Goal: Task Accomplishment & Management: Complete application form

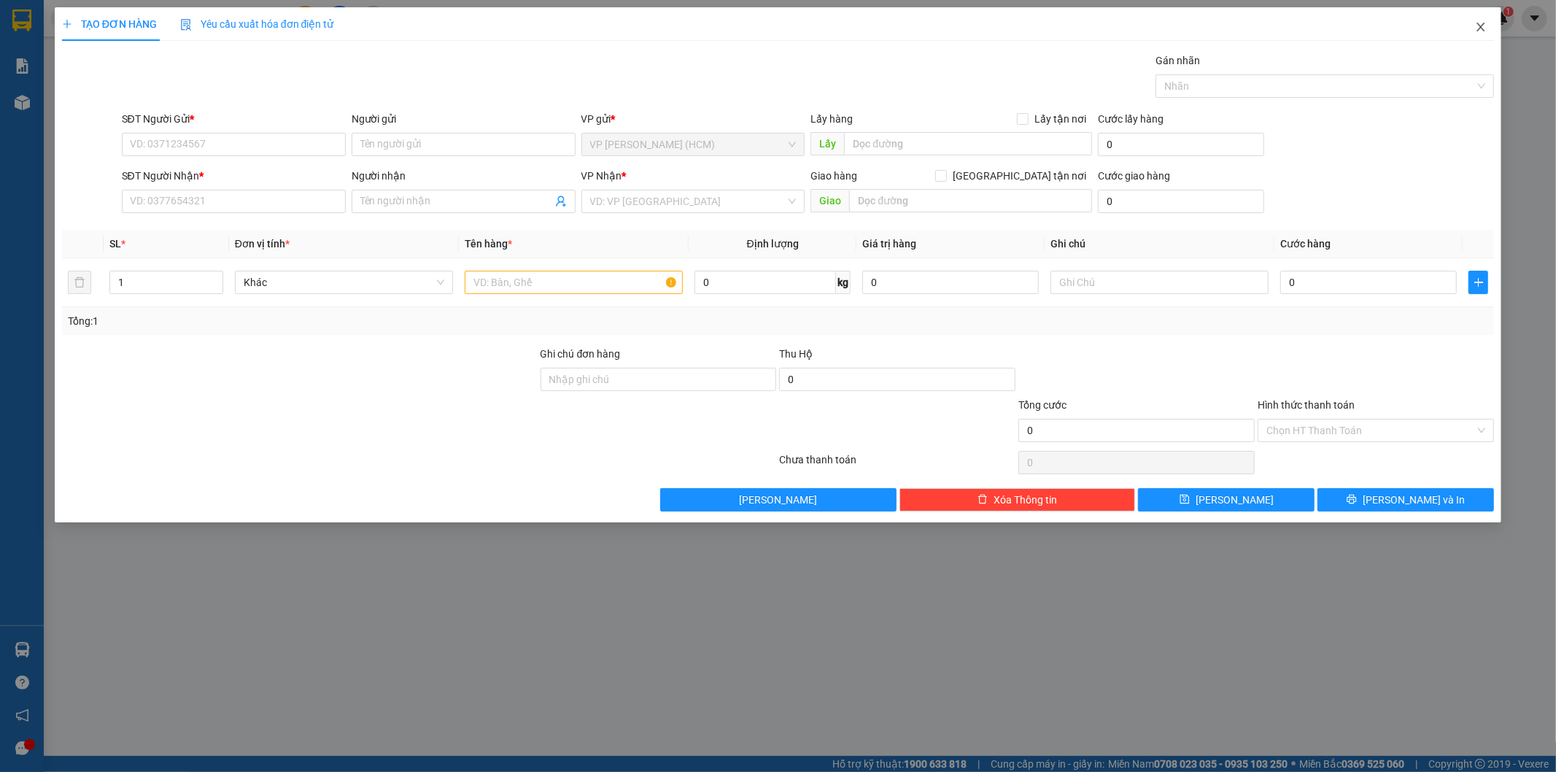
click at [1486, 27] on icon "close" at bounding box center [1481, 27] width 12 height 12
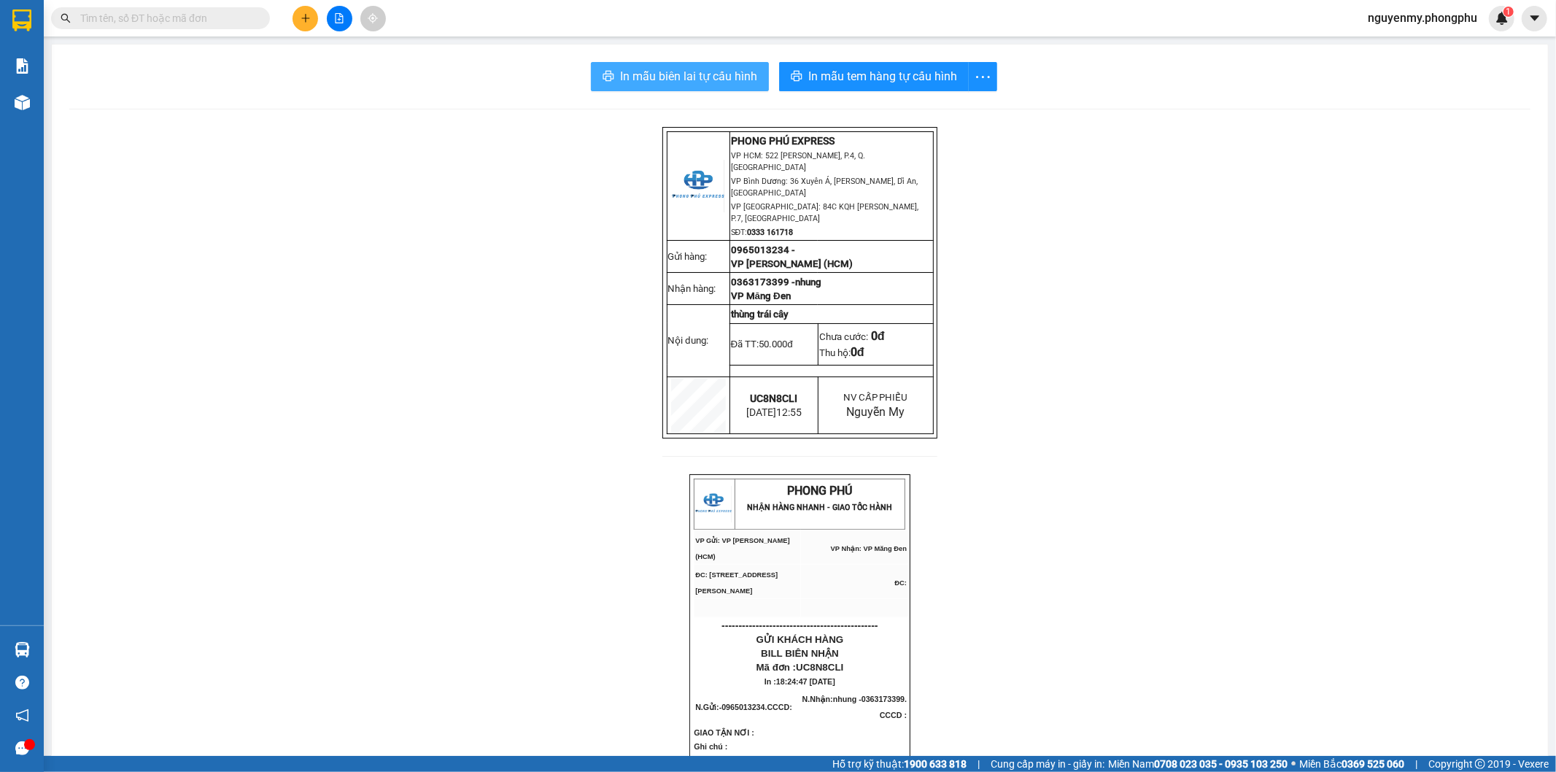
click at [711, 82] on span "In mẫu biên lai tự cấu hình" at bounding box center [688, 76] width 137 height 18
click at [865, 68] on span "In mẫu tem hàng tự cấu hình" at bounding box center [883, 76] width 149 height 18
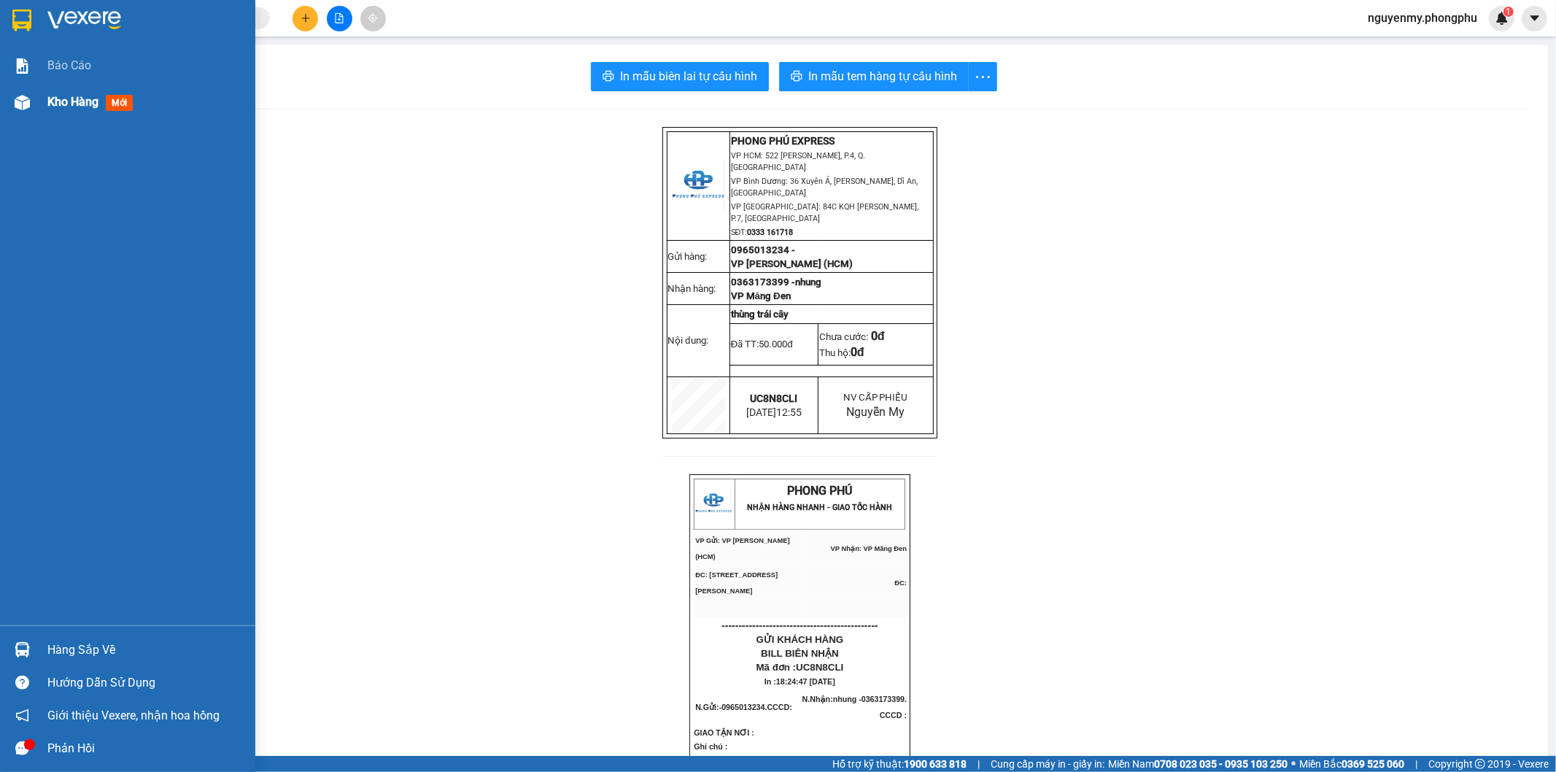
click at [23, 93] on div at bounding box center [22, 103] width 26 height 26
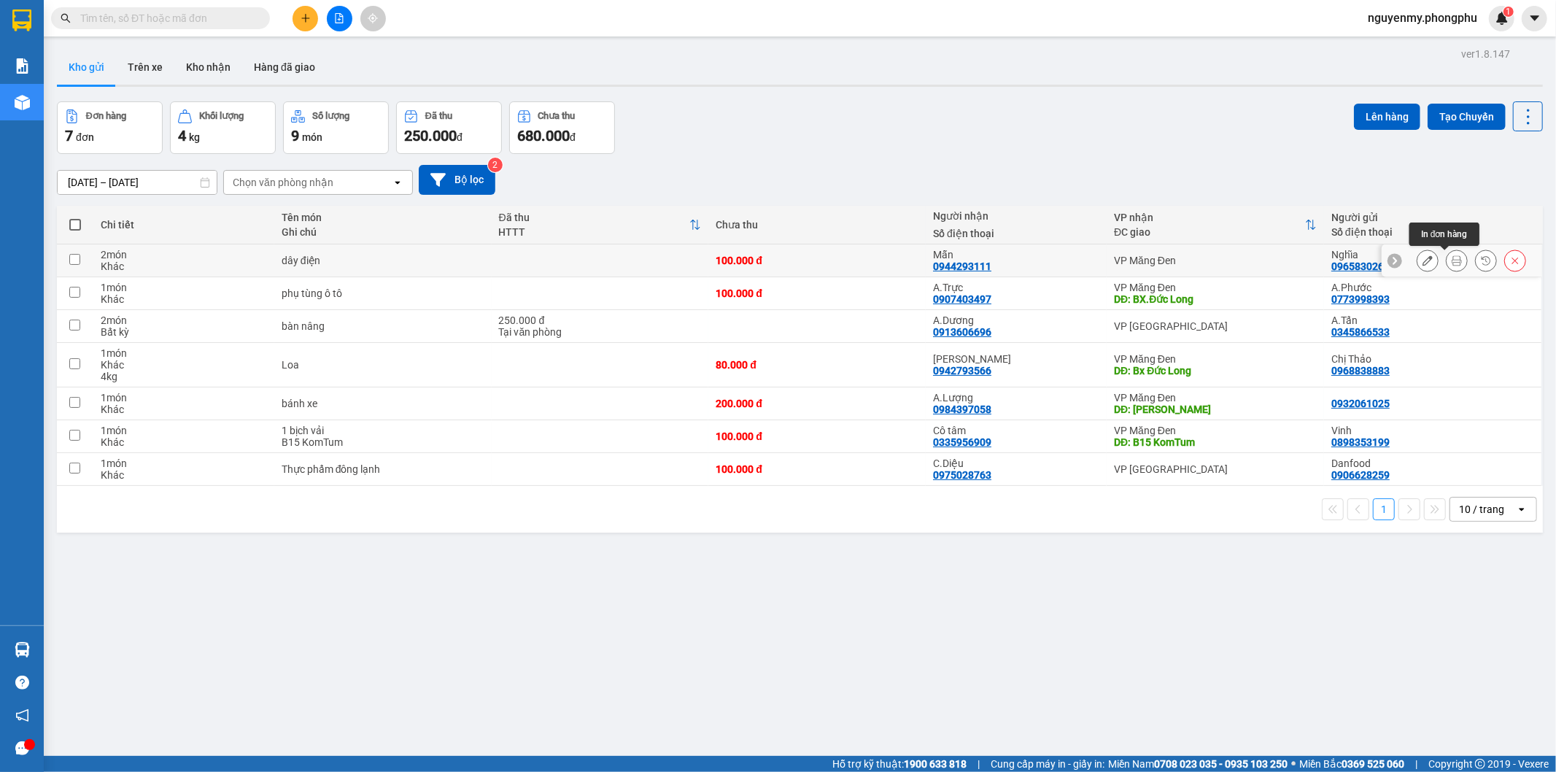
click at [1452, 257] on icon at bounding box center [1457, 260] width 10 height 10
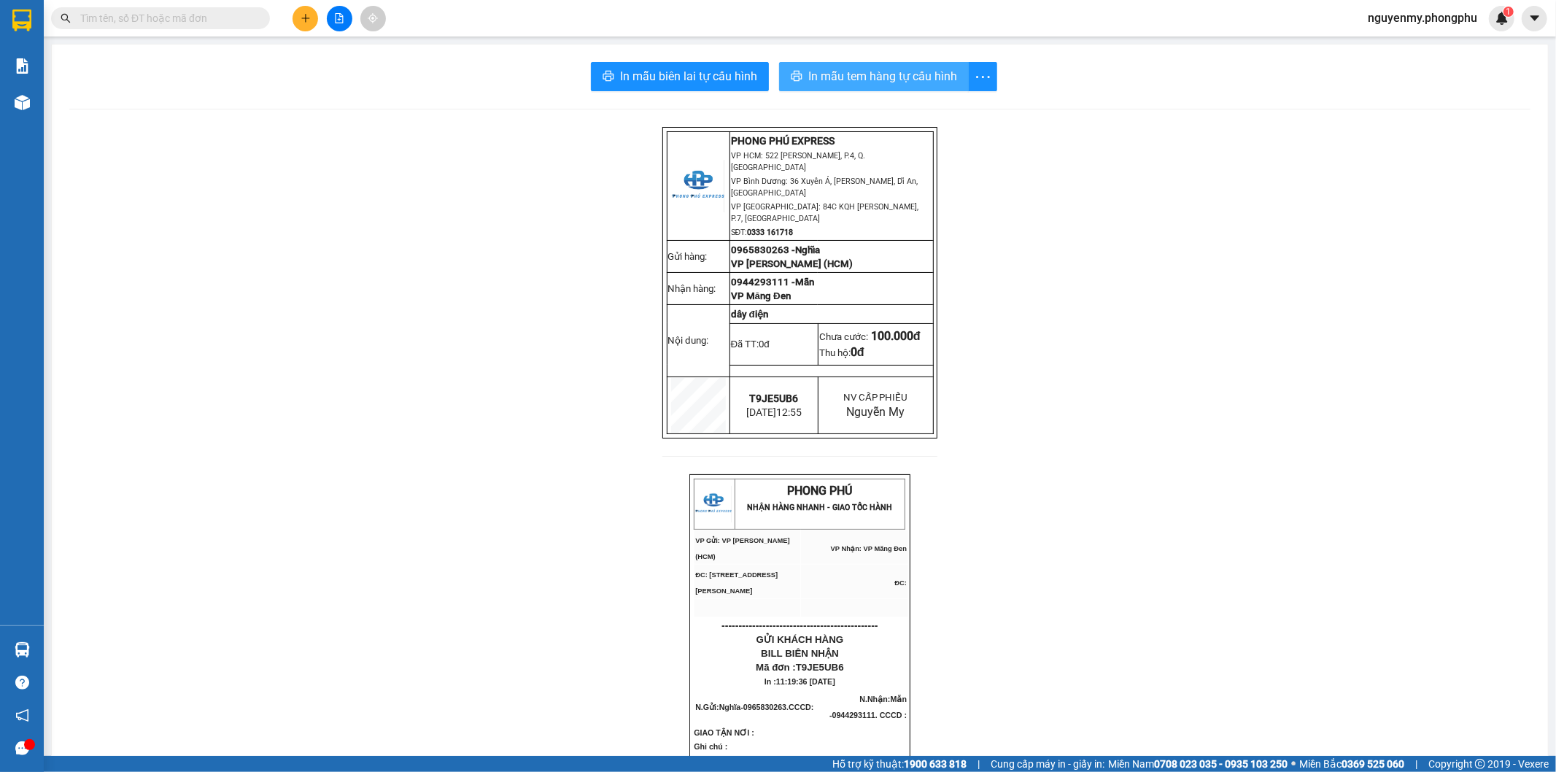
click at [920, 72] on span "In mẫu tem hàng tự cấu hình" at bounding box center [883, 76] width 149 height 18
click at [306, 20] on icon "plus" at bounding box center [306, 18] width 10 height 10
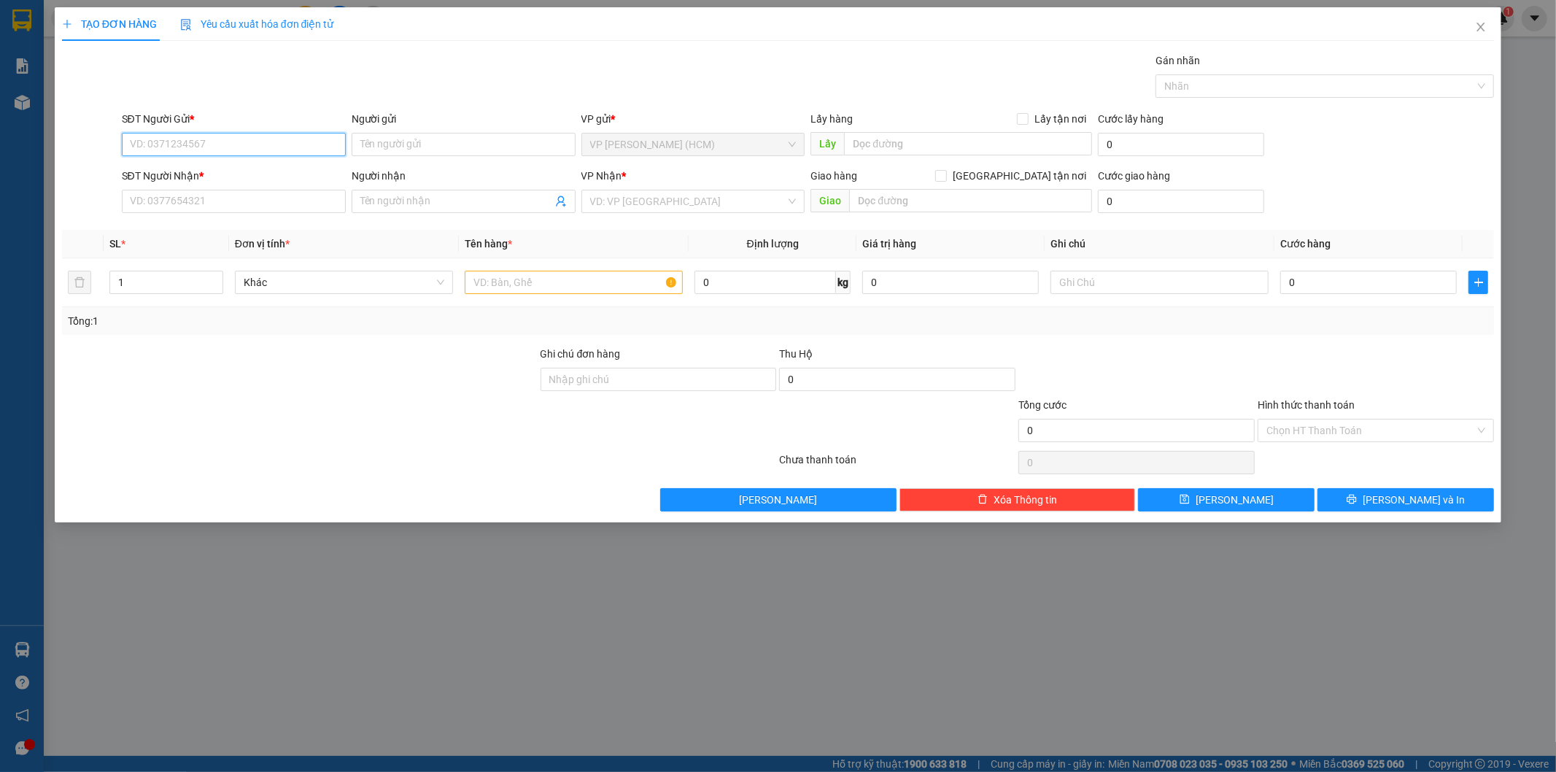
click at [247, 144] on input "SĐT Người Gửi *" at bounding box center [234, 144] width 224 height 23
click at [166, 149] on input "SĐT Người Gửi *" at bounding box center [234, 144] width 224 height 23
type input "0941851803"
click at [393, 143] on input "Người gửi" at bounding box center [464, 144] width 224 height 23
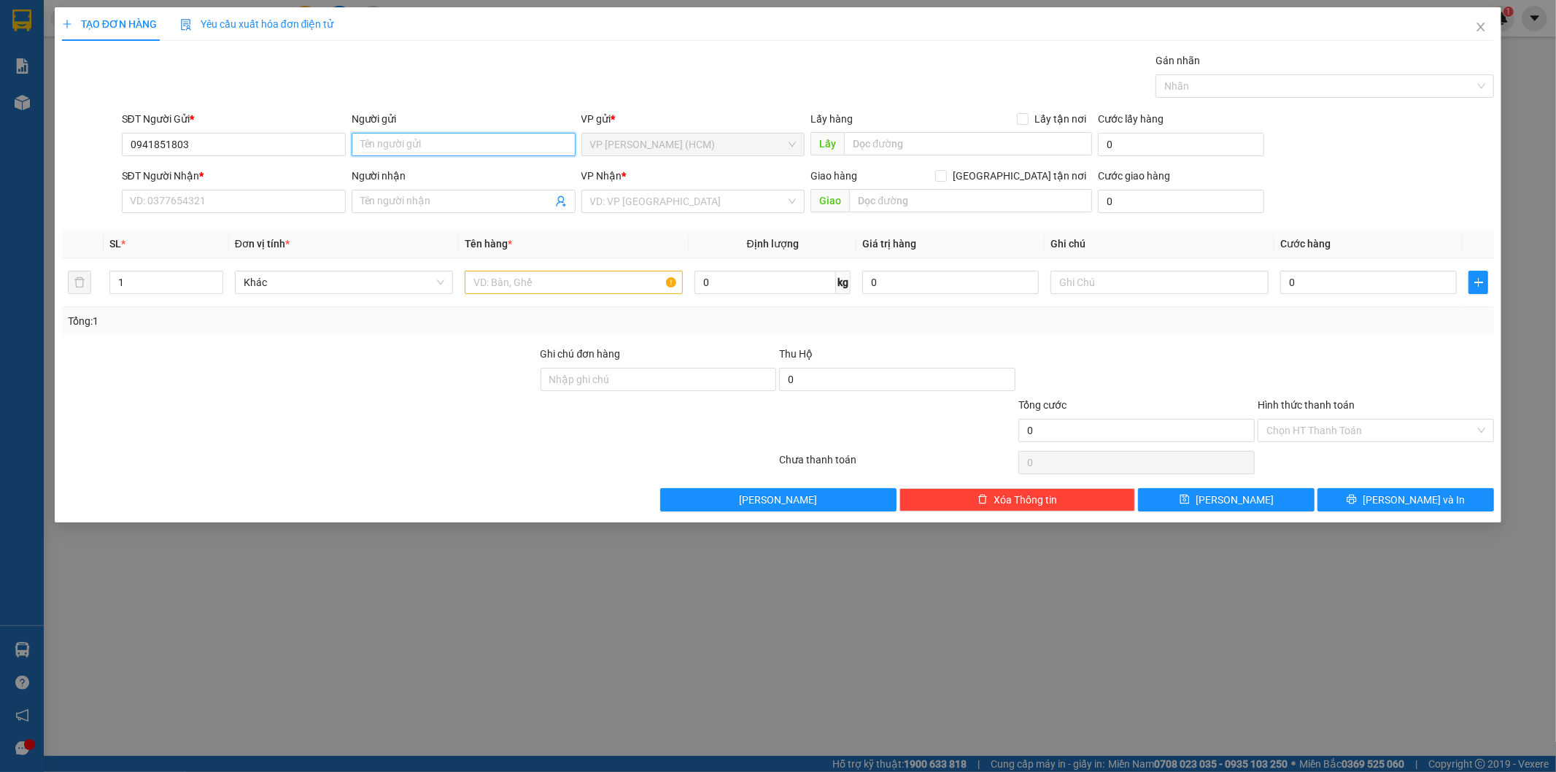
click at [455, 143] on input "Người gửi" at bounding box center [464, 144] width 224 height 23
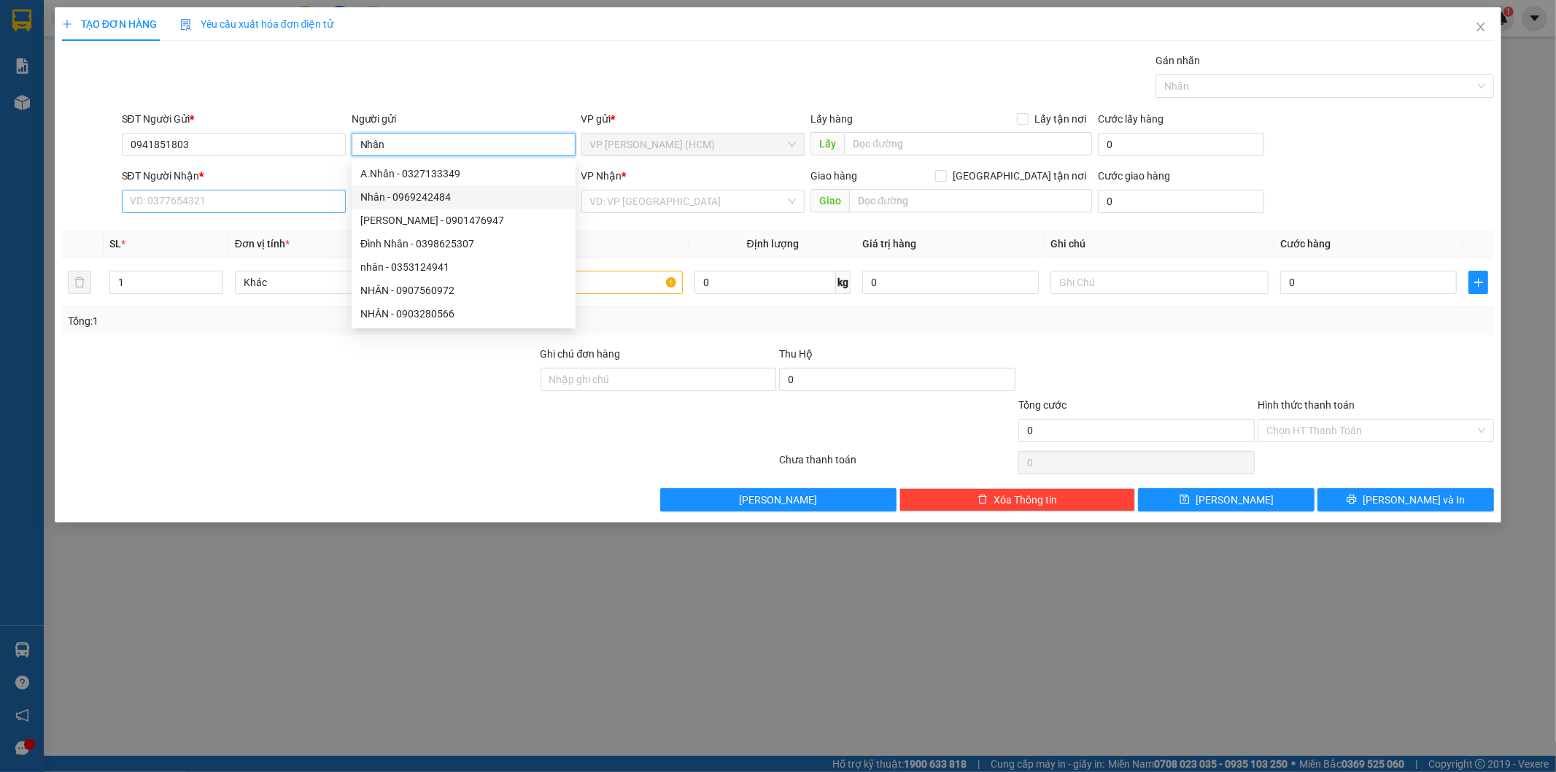
type input "Nhân"
click at [247, 201] on input "SĐT Người Nhận *" at bounding box center [234, 201] width 224 height 23
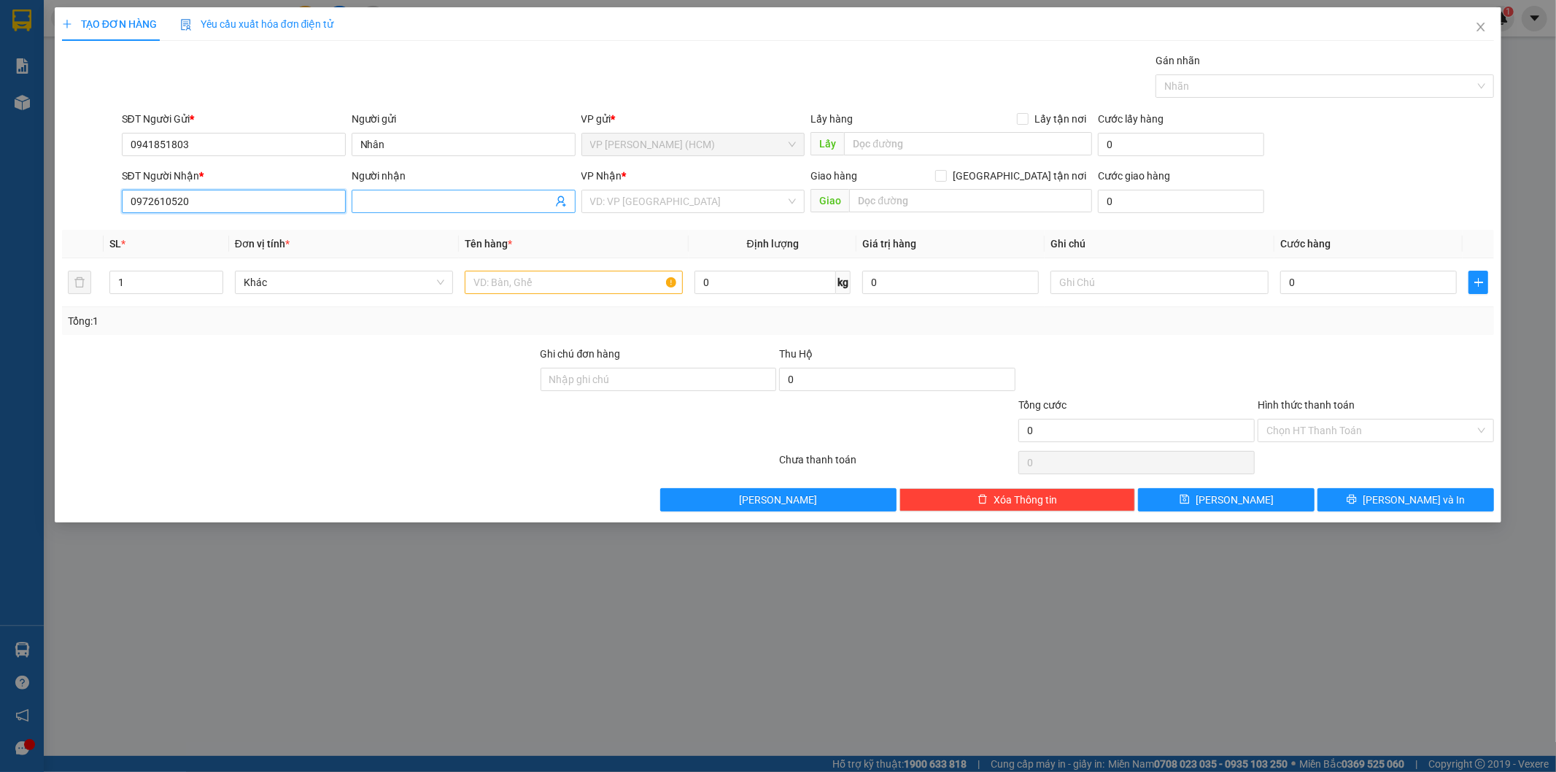
type input "0972610520"
click at [395, 207] on input "Người nhận" at bounding box center [456, 201] width 192 height 16
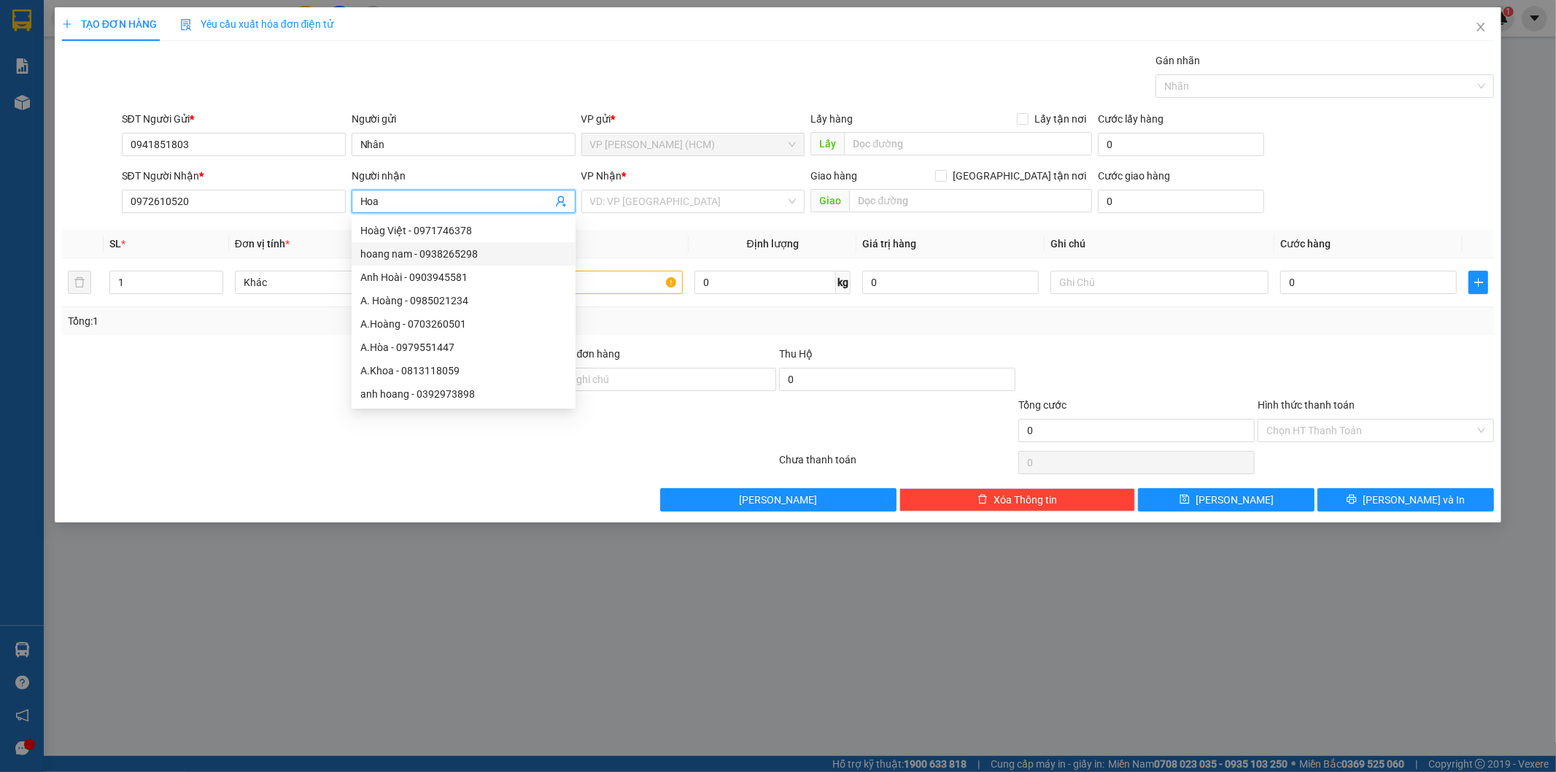
type input "Hoa"
click at [325, 414] on div at bounding box center [300, 422] width 479 height 51
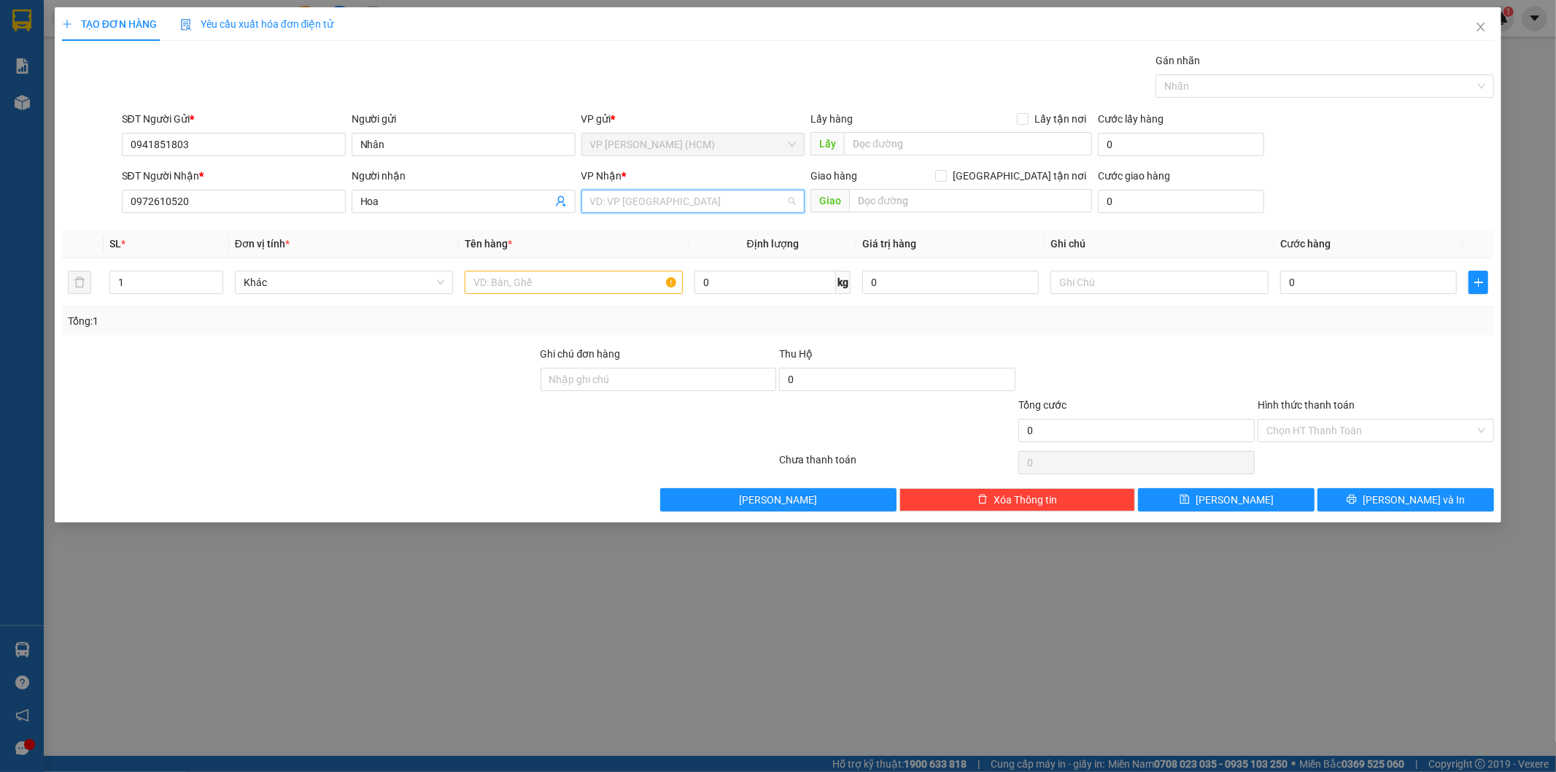
click at [695, 207] on input "search" at bounding box center [688, 201] width 196 height 22
click at [628, 204] on input "search" at bounding box center [688, 201] width 196 height 22
click at [635, 279] on div "VP Đà Lạt" at bounding box center [693, 277] width 207 height 16
click at [534, 282] on input "text" at bounding box center [574, 282] width 218 height 23
type input "hồ sơ"
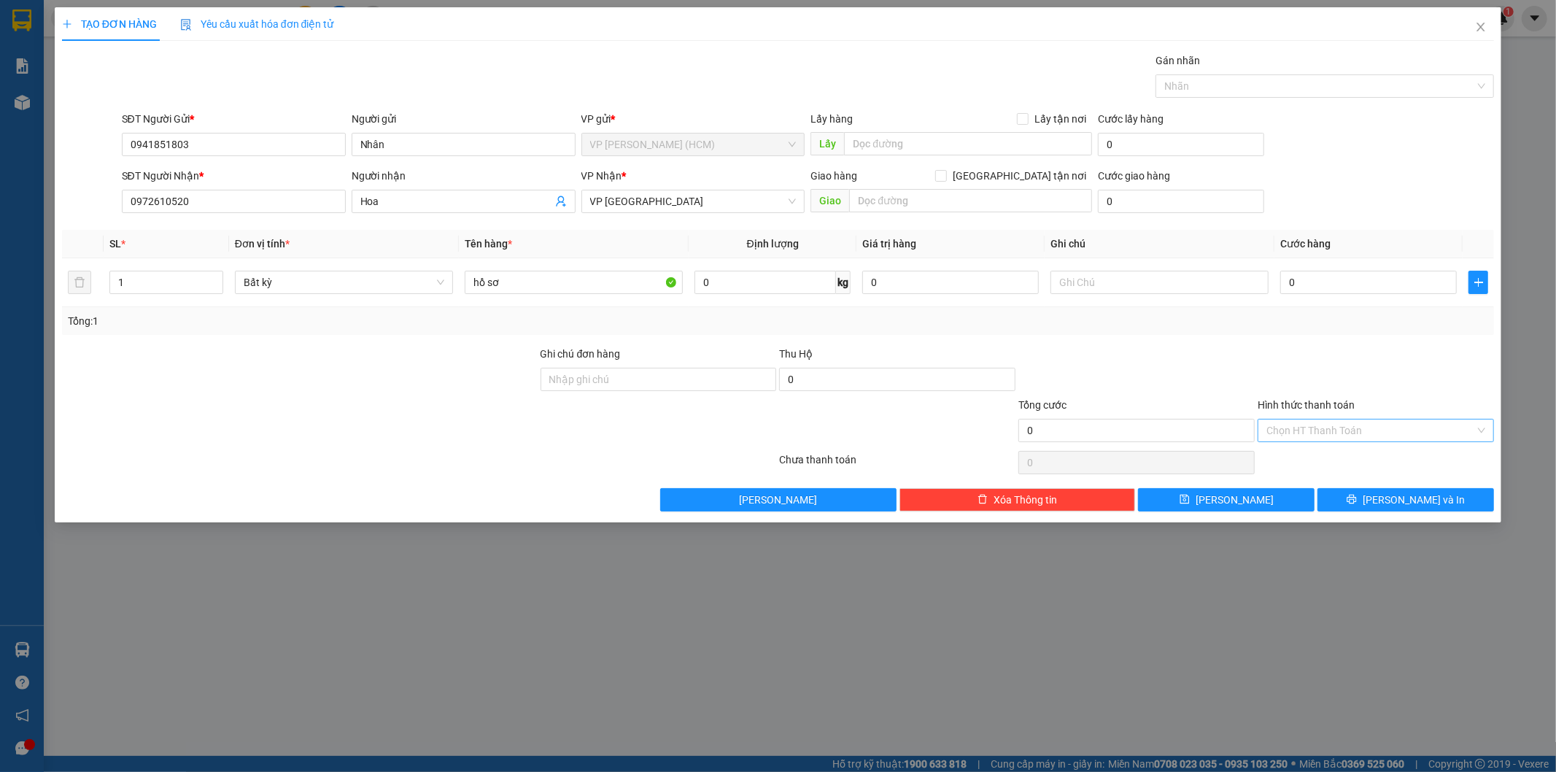
click at [1316, 432] on input "Hình thức thanh toán" at bounding box center [1371, 431] width 209 height 22
click at [1316, 463] on div "Tại văn phòng" at bounding box center [1377, 460] width 219 height 16
click at [1328, 282] on input "0" at bounding box center [1369, 282] width 177 height 23
type input "3"
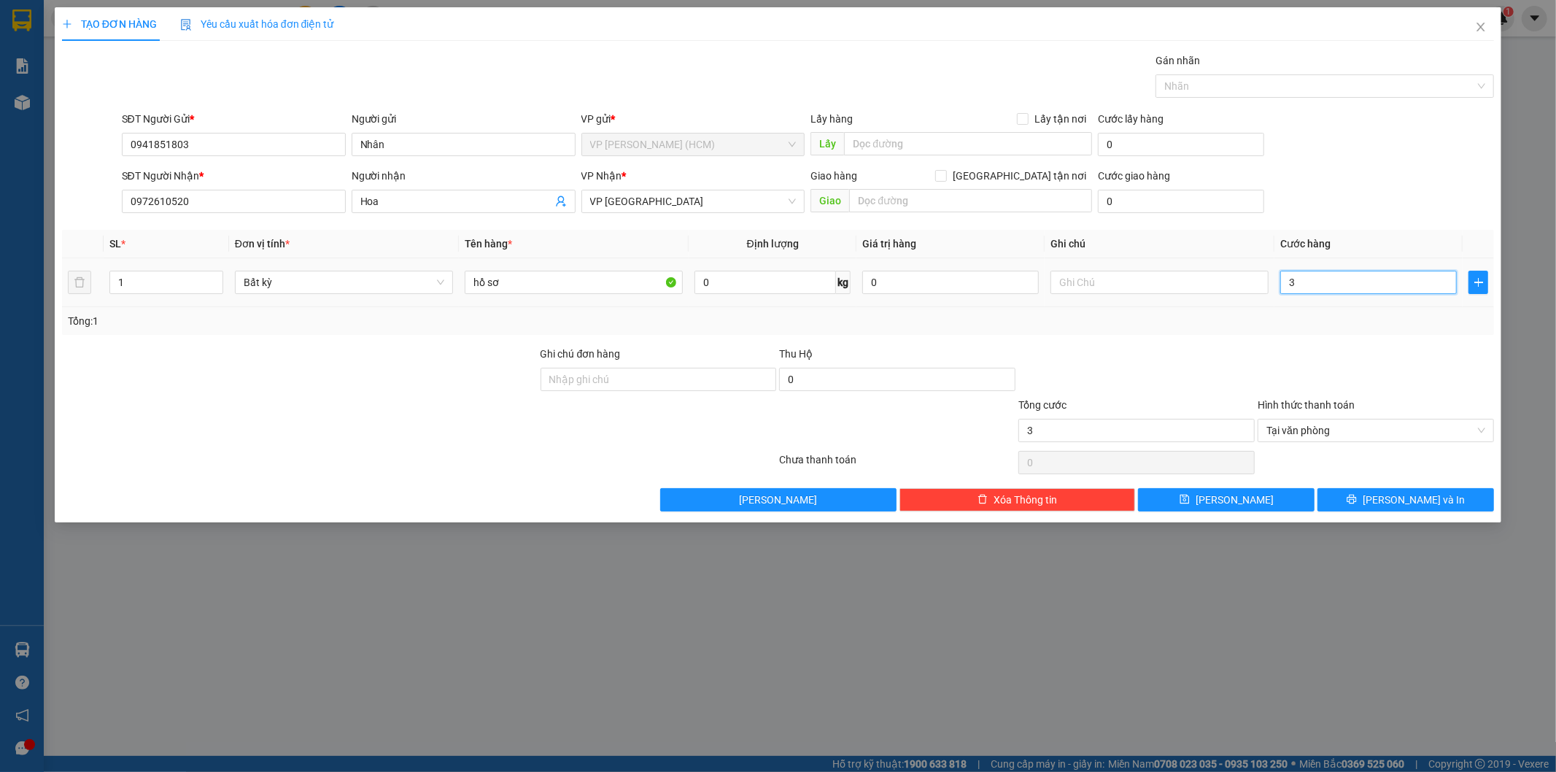
type input "30"
type input "300"
type input "3.000"
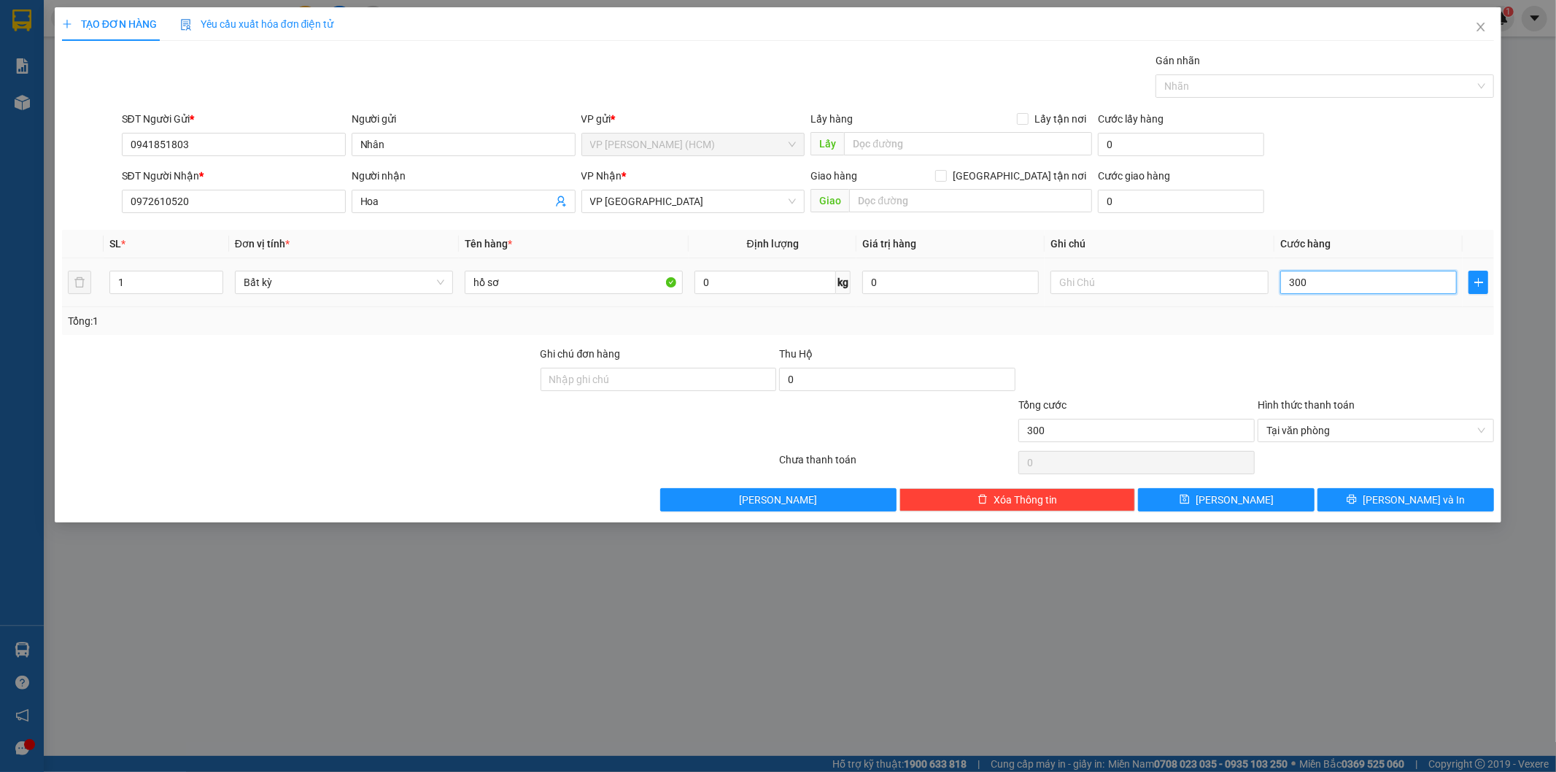
type input "3.000"
type input "30.000"
click at [1367, 506] on button "[PERSON_NAME] và In" at bounding box center [1406, 499] width 177 height 23
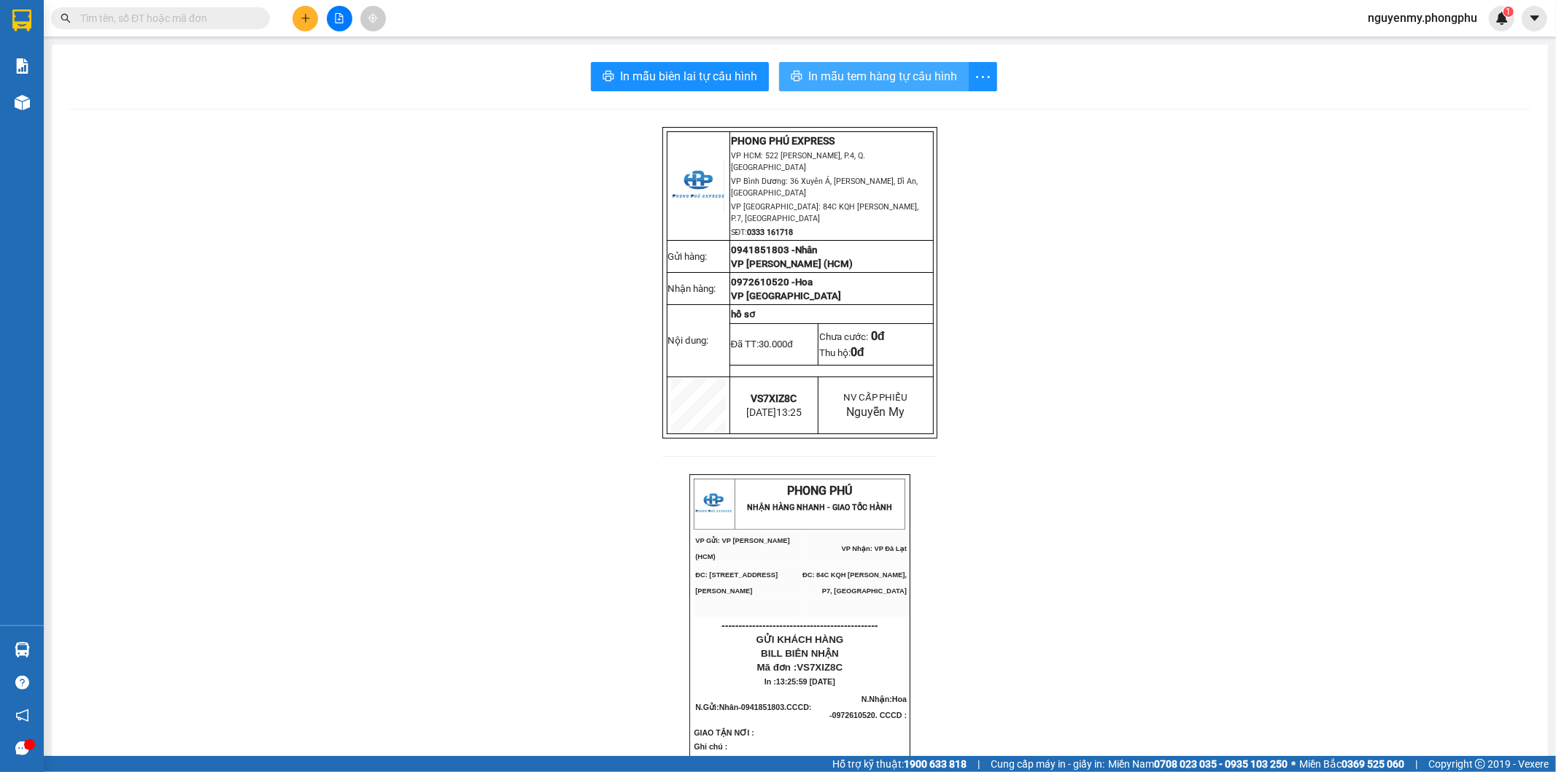
click at [840, 79] on span "In mẫu tem hàng tự cấu hình" at bounding box center [883, 76] width 149 height 18
click at [920, 78] on span "In mẫu tem hàng tự cấu hình" at bounding box center [883, 76] width 149 height 18
click at [306, 22] on icon "plus" at bounding box center [306, 18] width 10 height 10
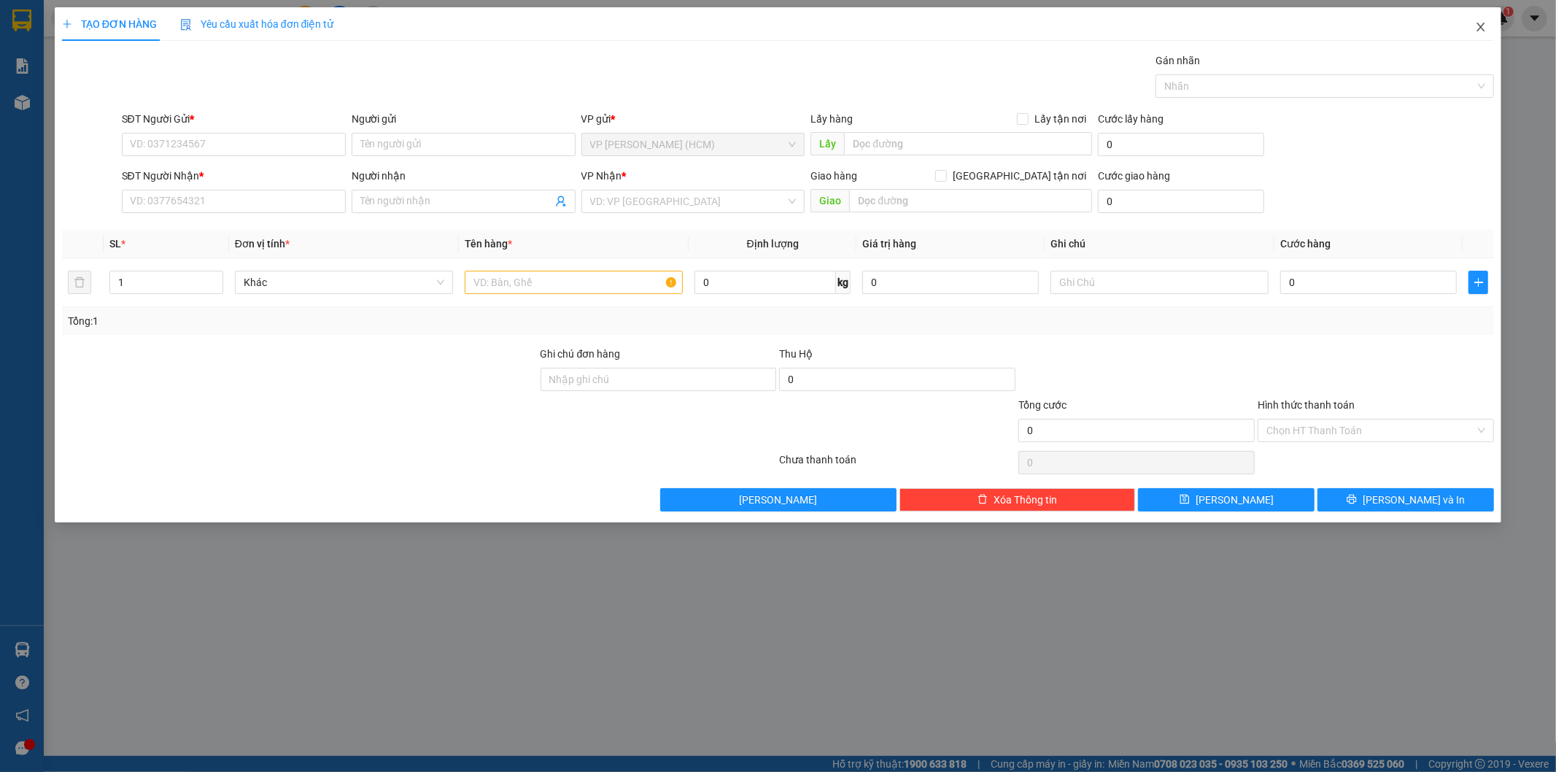
click at [1484, 26] on icon "close" at bounding box center [1481, 27] width 12 height 12
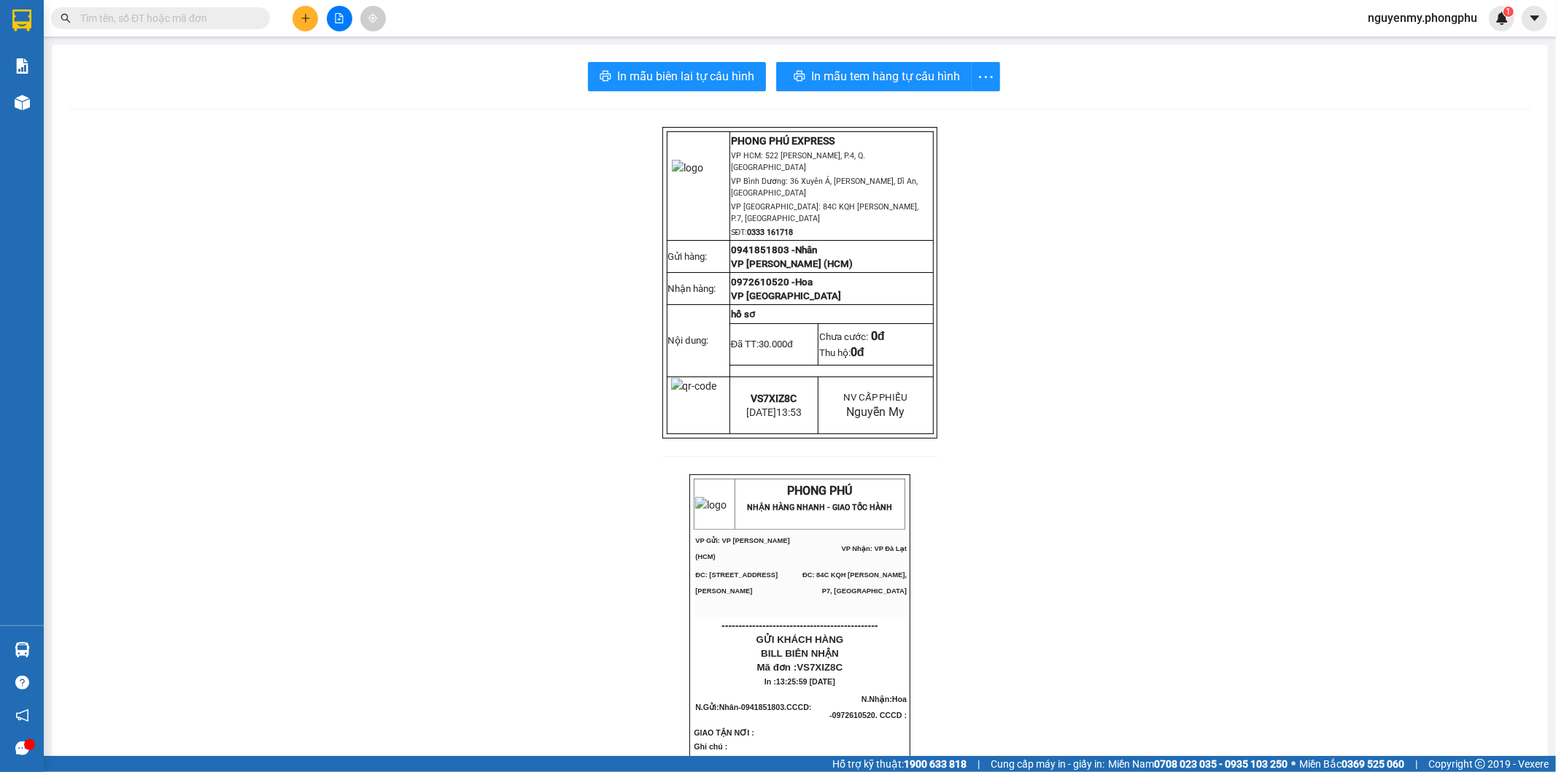
click at [184, 27] on span at bounding box center [160, 18] width 219 height 22
click at [190, 11] on input "text" at bounding box center [166, 18] width 172 height 16
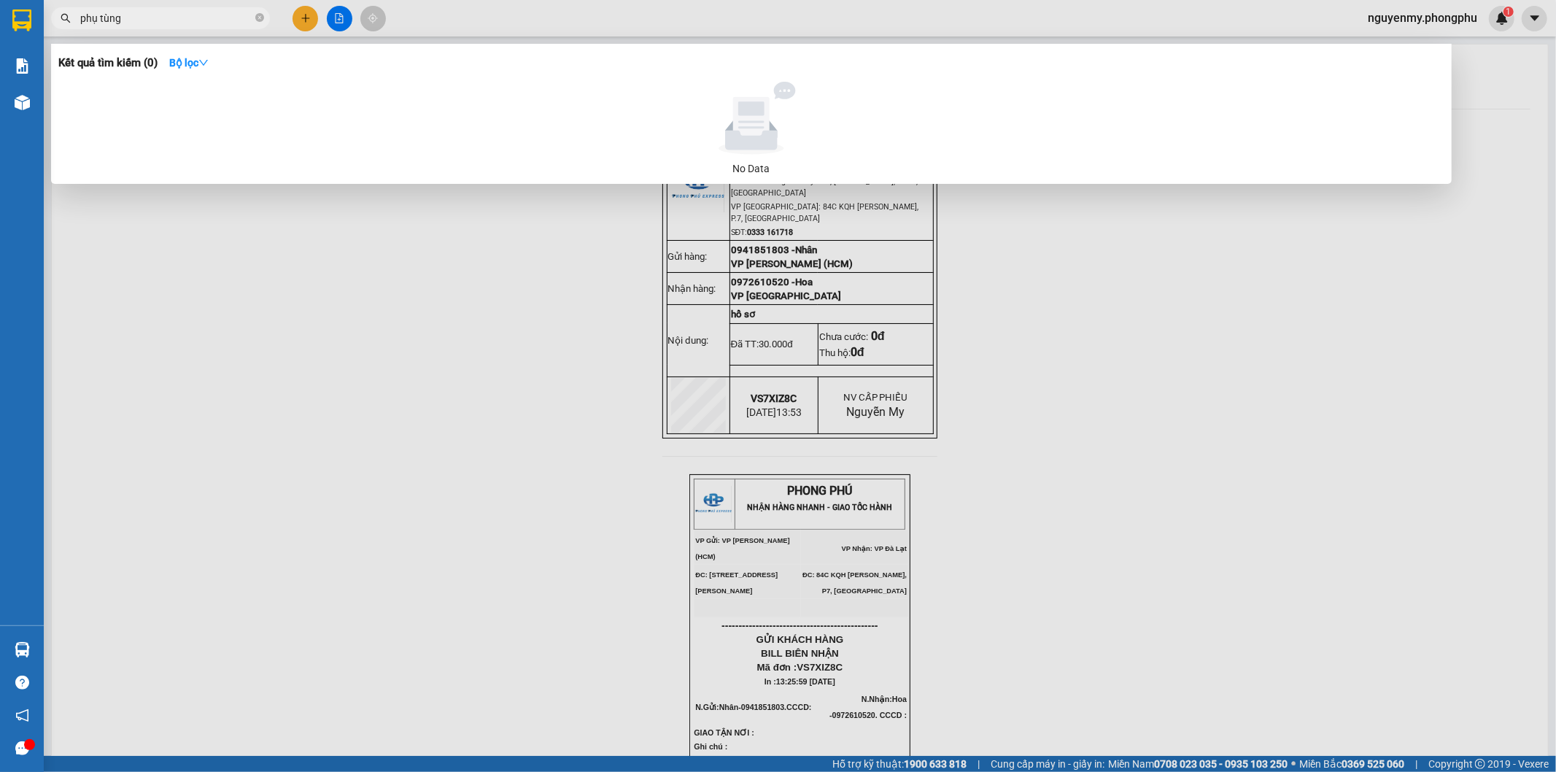
click at [188, 25] on input "phụ tùng" at bounding box center [166, 18] width 172 height 16
type input "phụ tùng"
click at [249, 409] on div at bounding box center [778, 386] width 1556 height 772
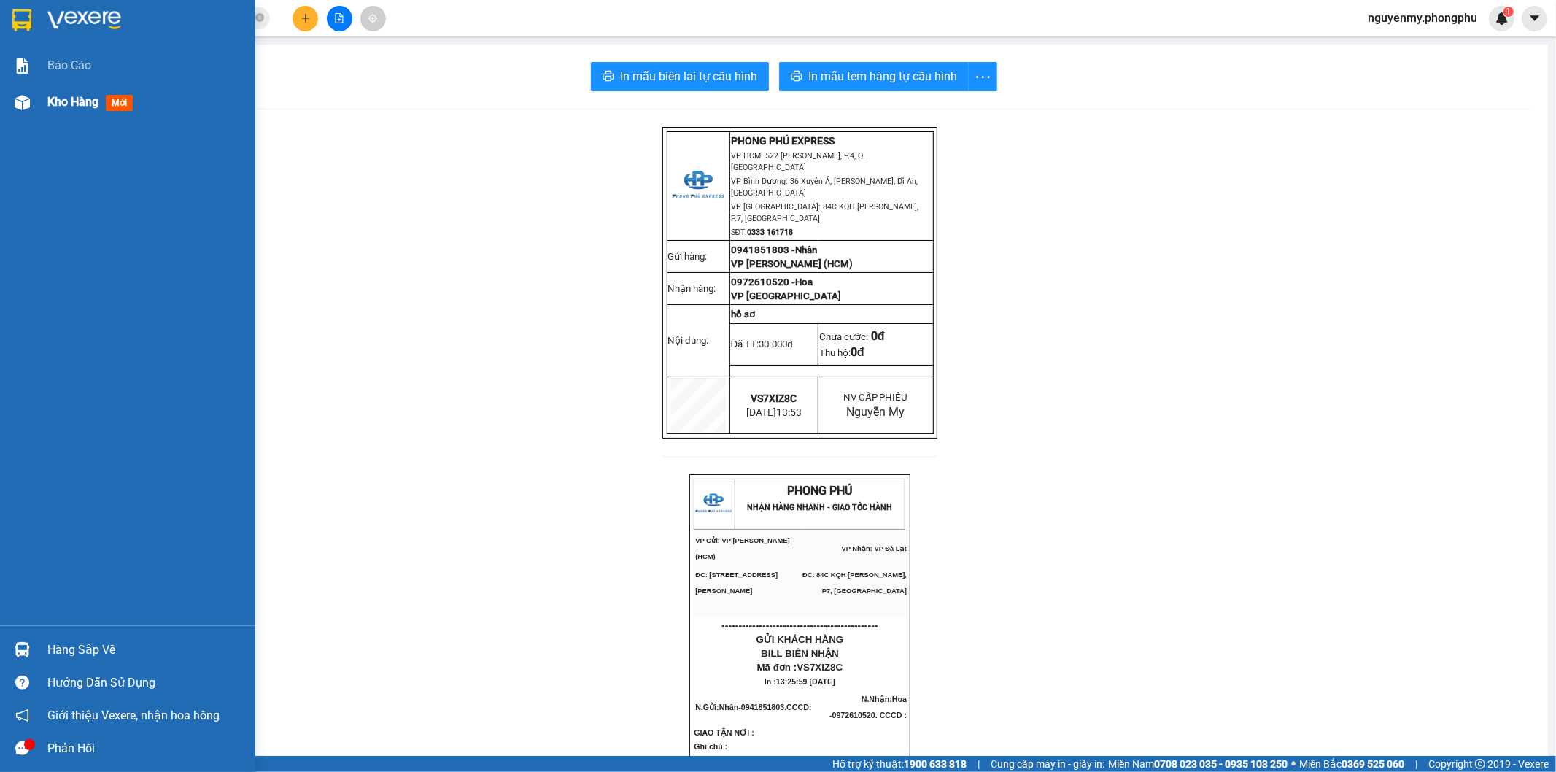
click at [31, 112] on div at bounding box center [22, 103] width 26 height 26
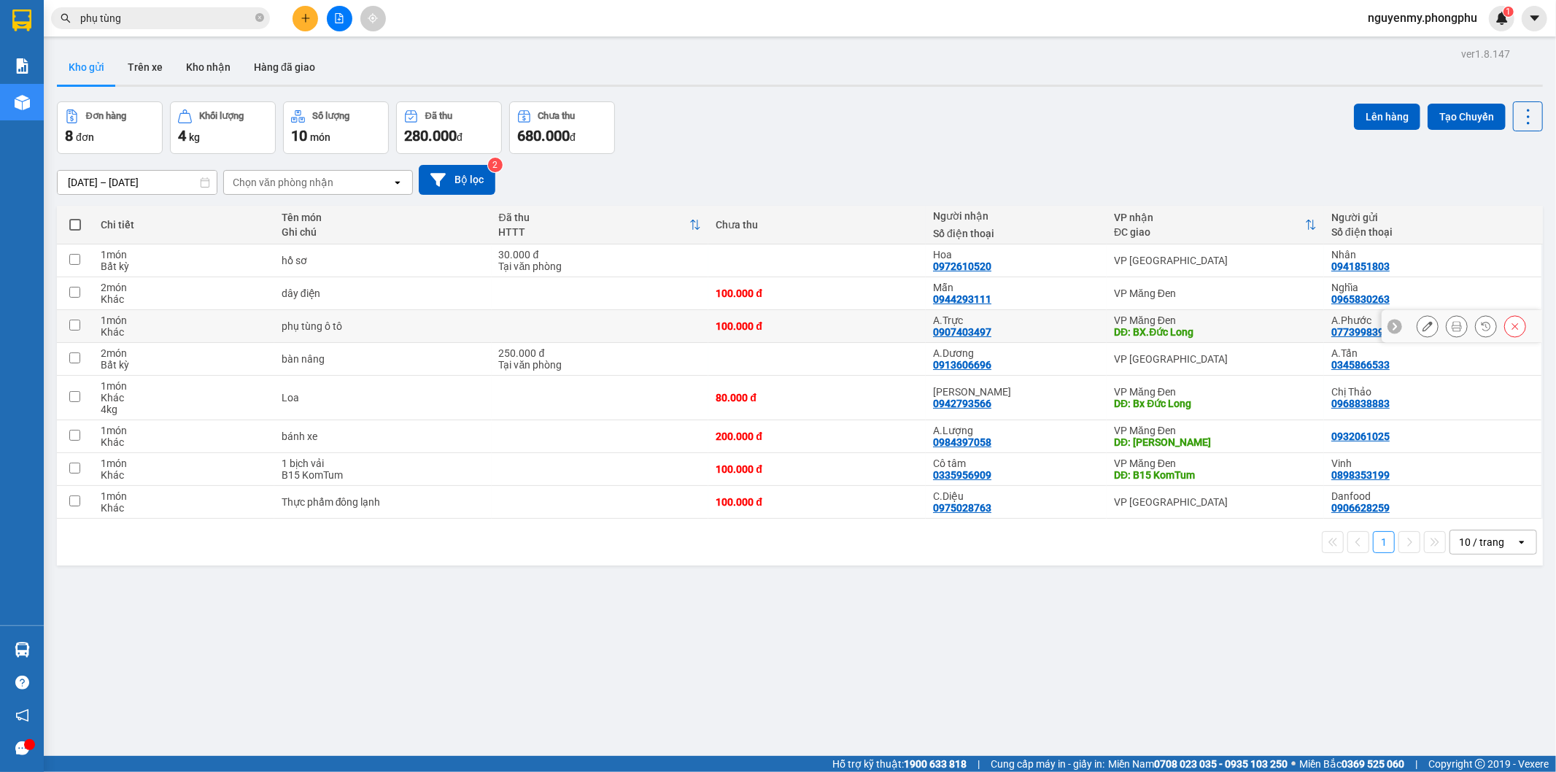
click at [323, 332] on div "phụ tùng ô tô" at bounding box center [383, 326] width 203 height 12
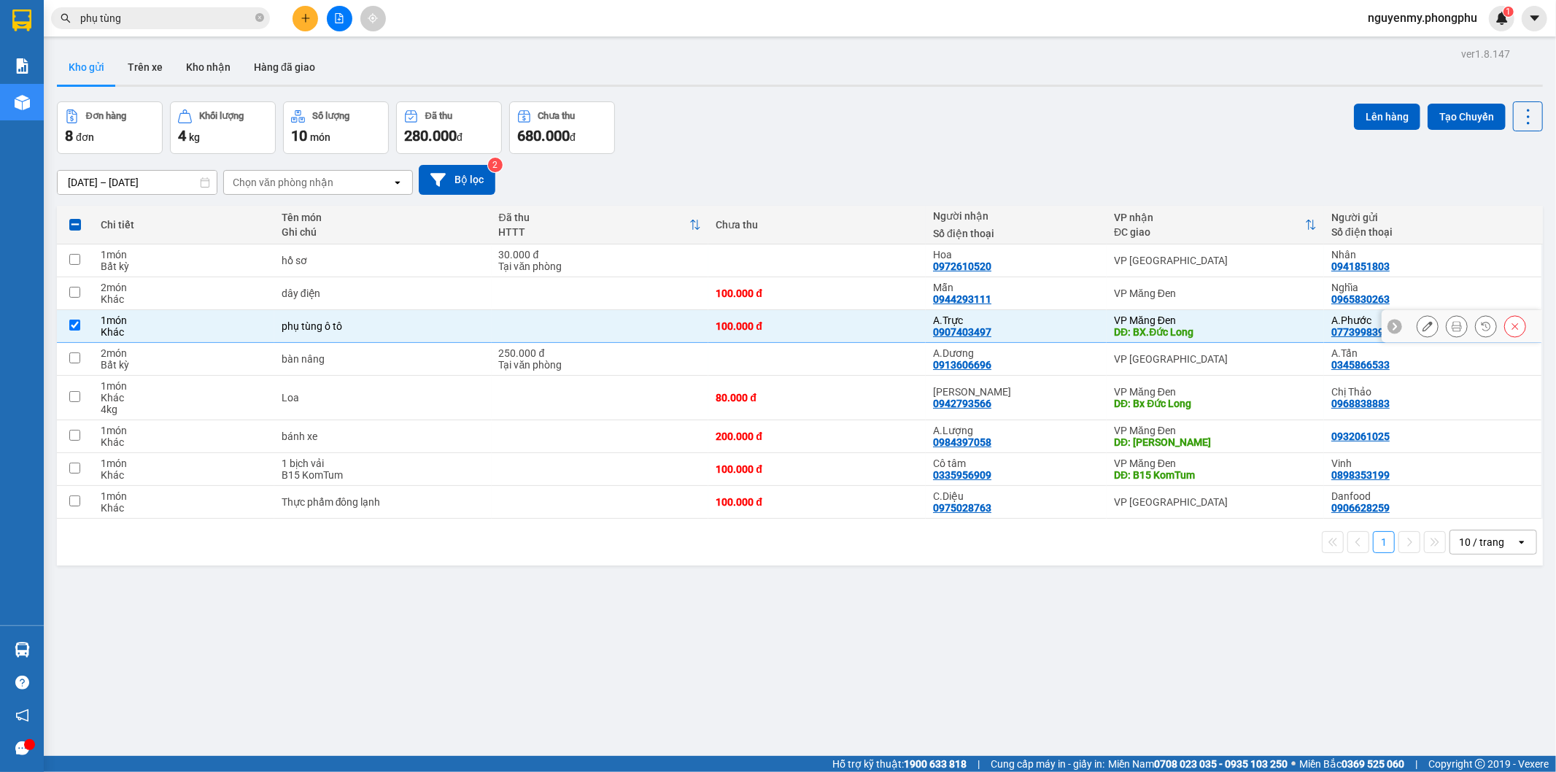
click at [320, 326] on div "phụ tùng ô tô" at bounding box center [383, 326] width 203 height 12
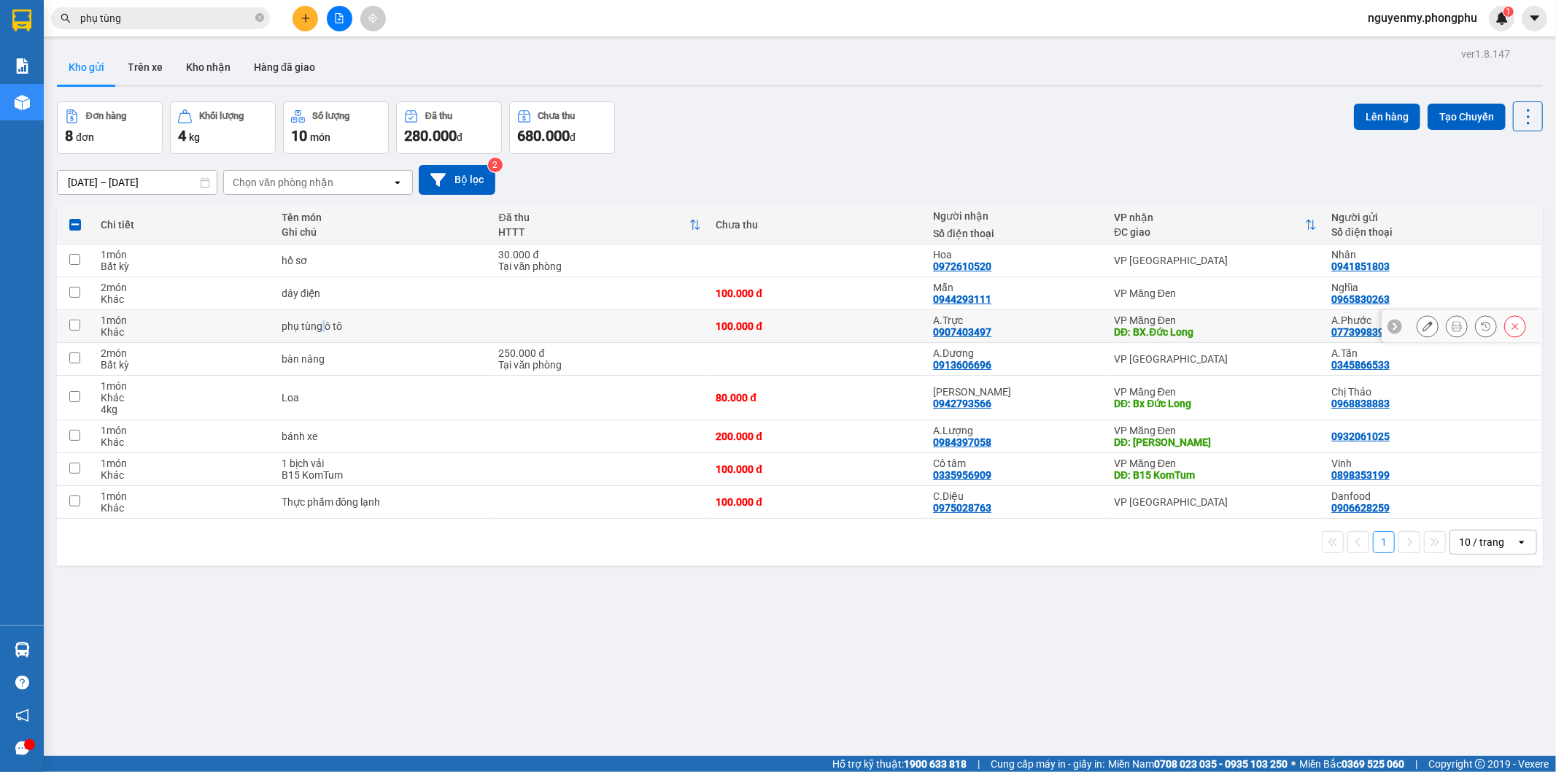
click at [320, 326] on div "phụ tùng ô tô" at bounding box center [383, 326] width 203 height 12
checkbox input "true"
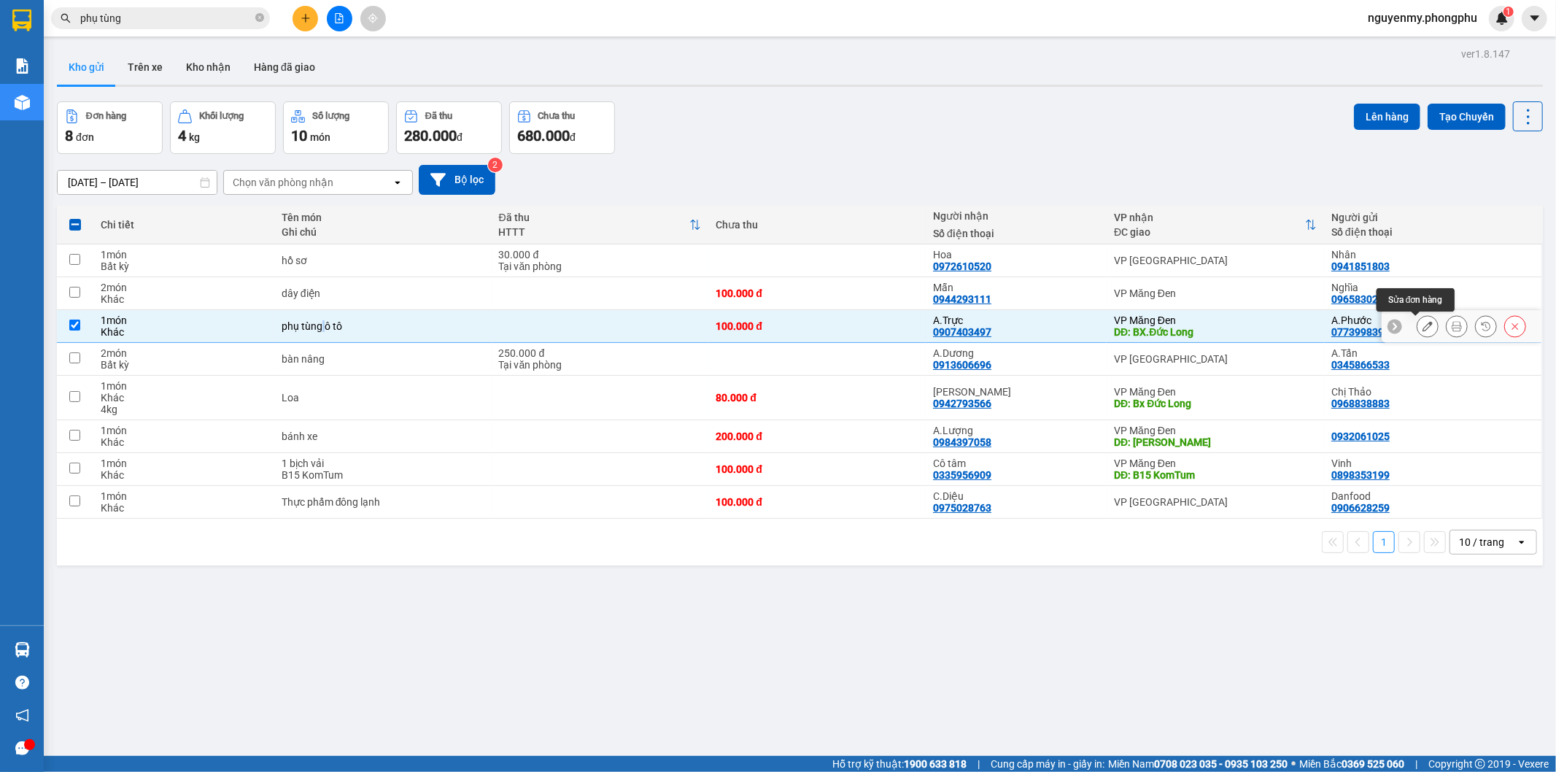
click at [1423, 328] on icon at bounding box center [1428, 326] width 10 height 10
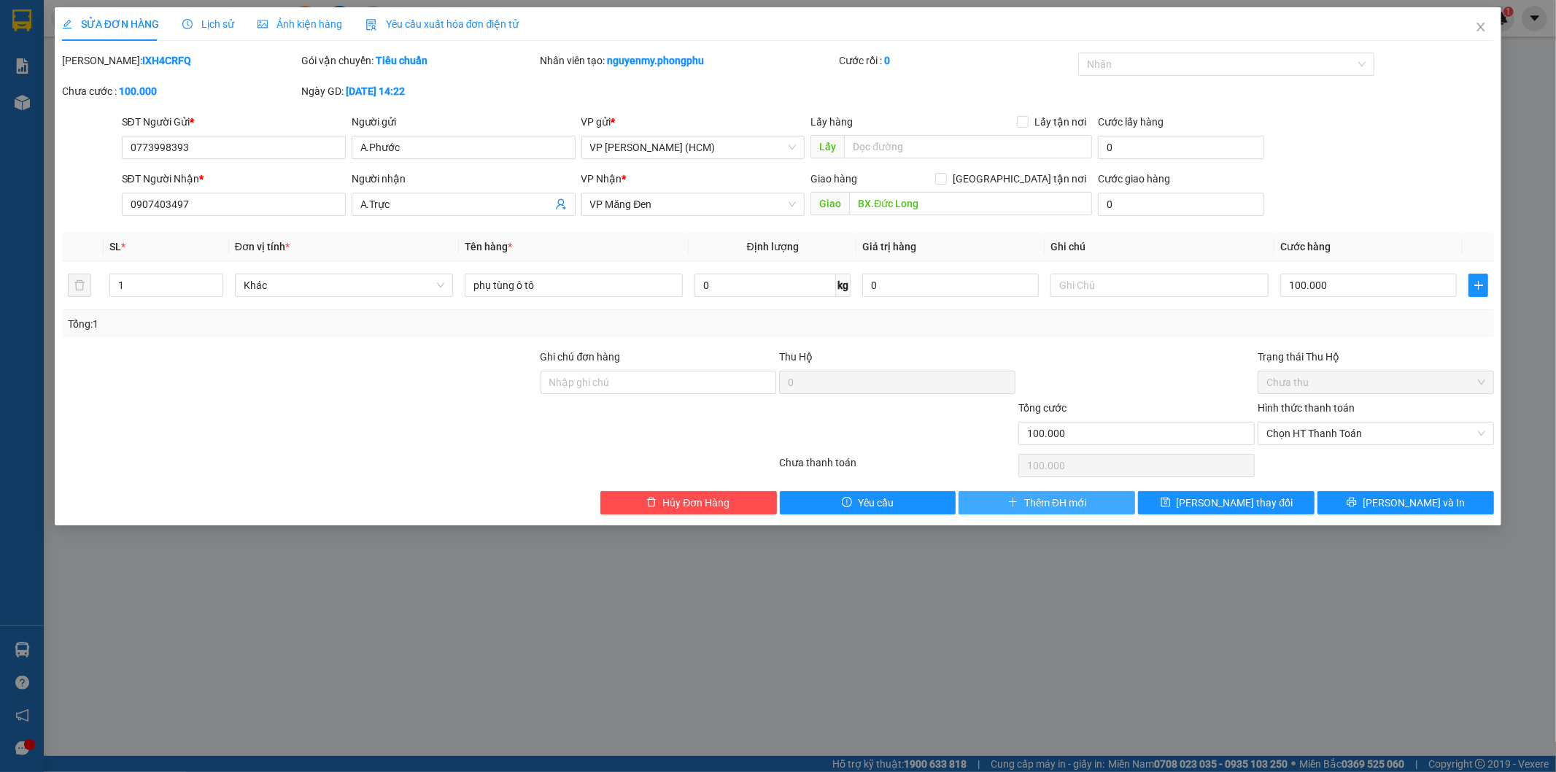
click at [1037, 504] on span "Thêm ĐH mới" at bounding box center [1056, 503] width 62 height 16
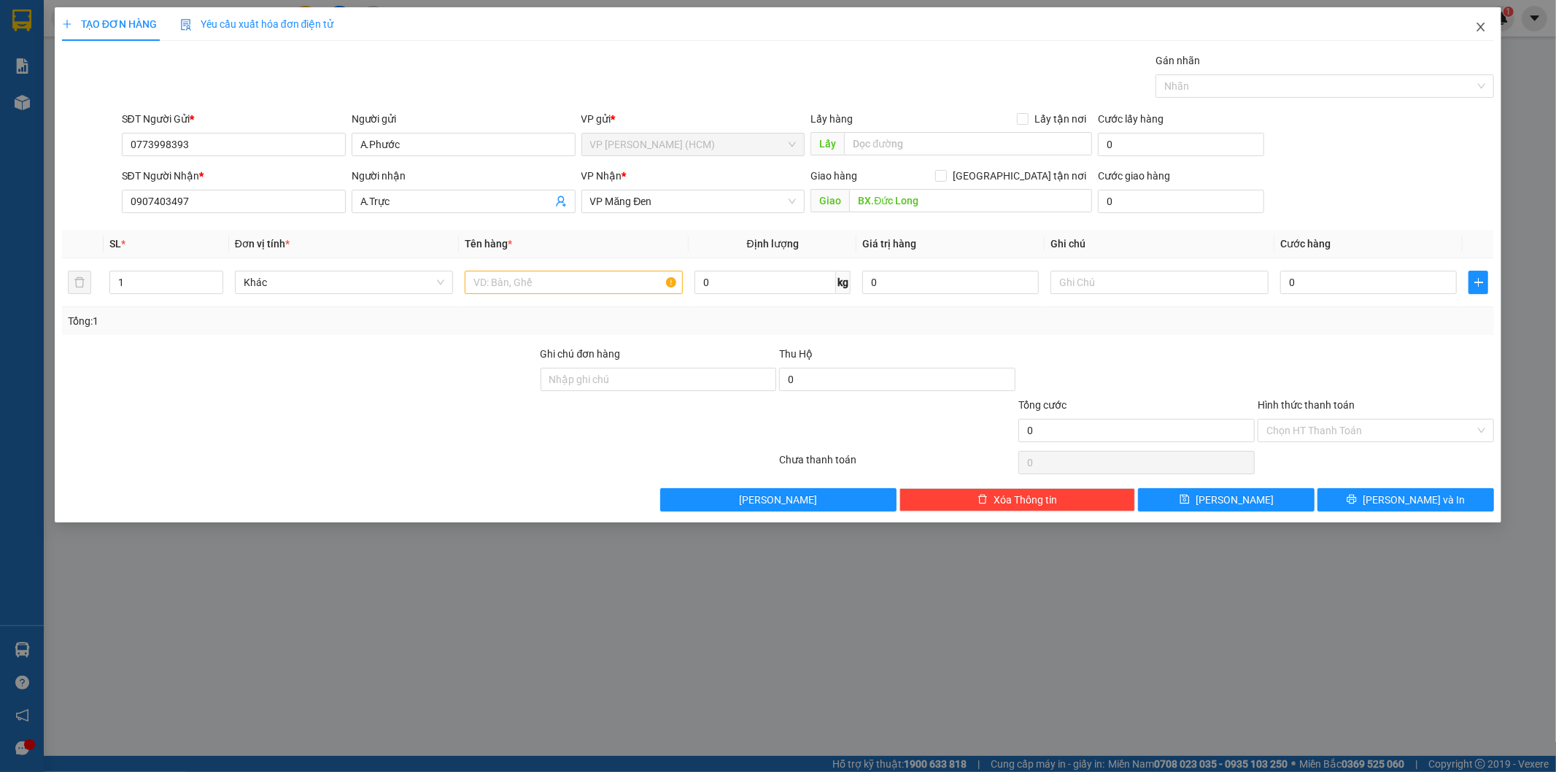
click at [1479, 31] on icon "close" at bounding box center [1482, 27] width 8 height 9
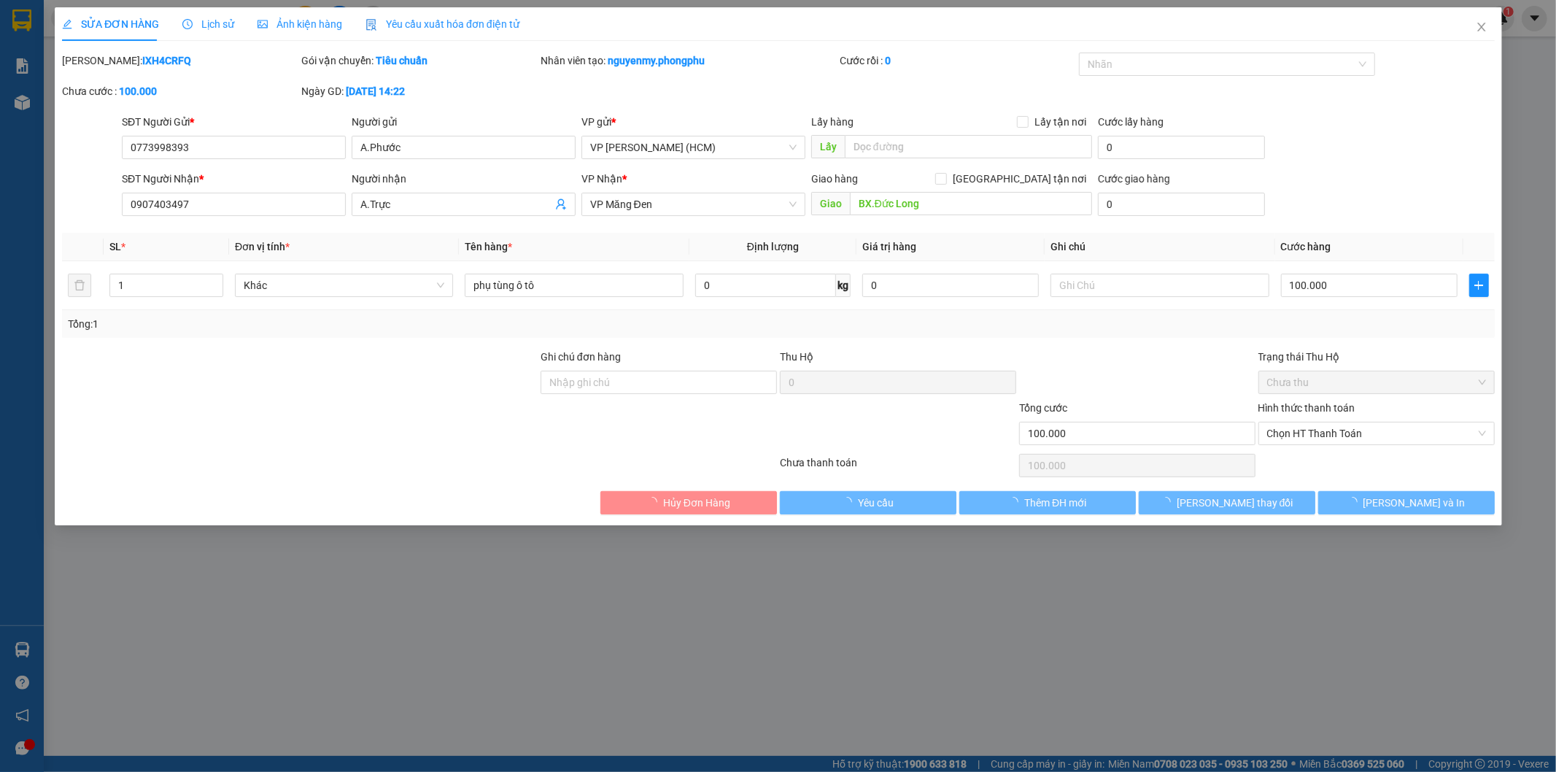
type input "0773998393"
type input "0907403497"
type input "BX.Đức Long"
type input "100.000"
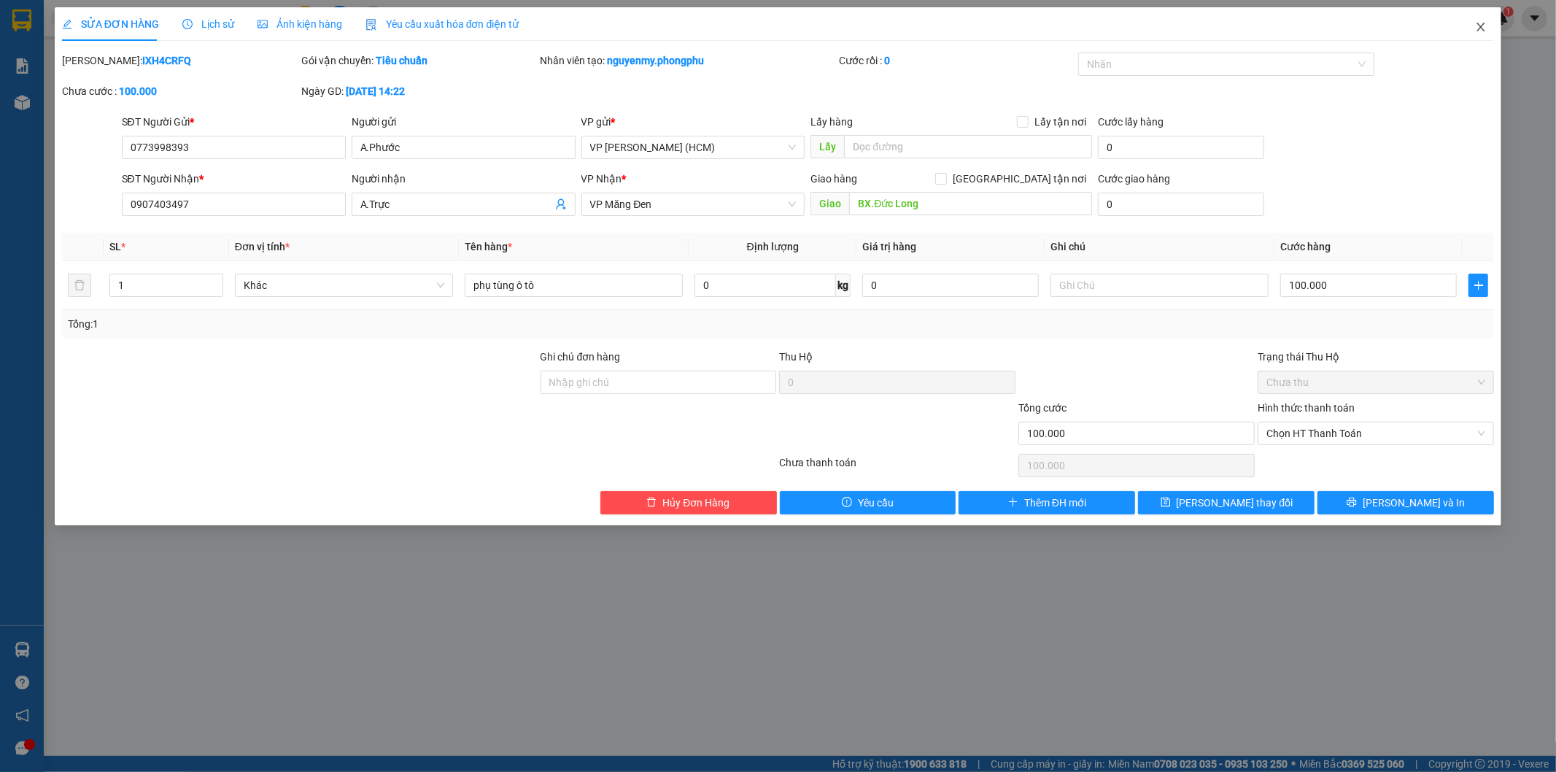
click at [1481, 26] on icon "close" at bounding box center [1482, 27] width 8 height 9
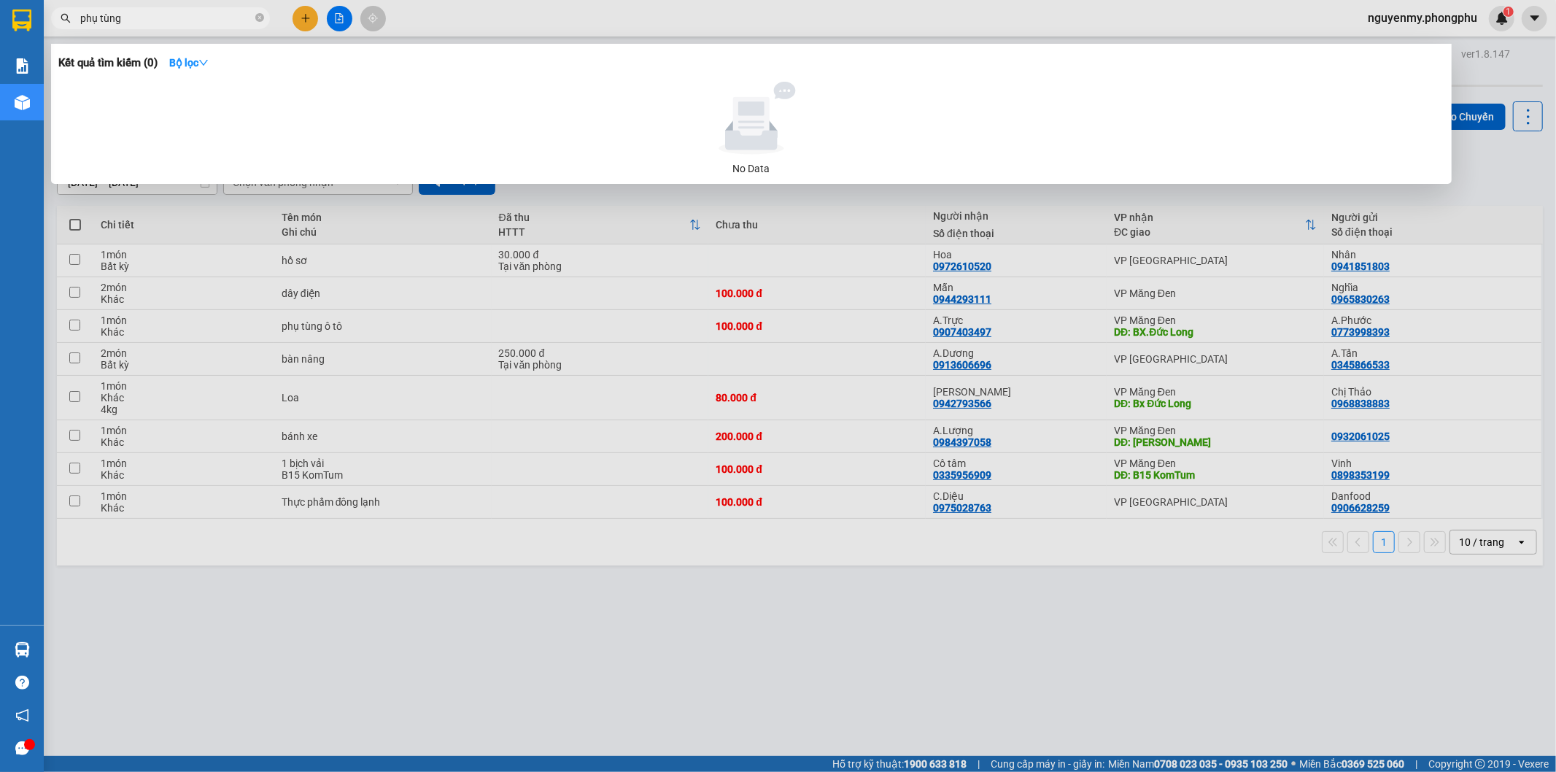
click at [196, 25] on input "phụ tùng" at bounding box center [166, 18] width 172 height 16
type input "p"
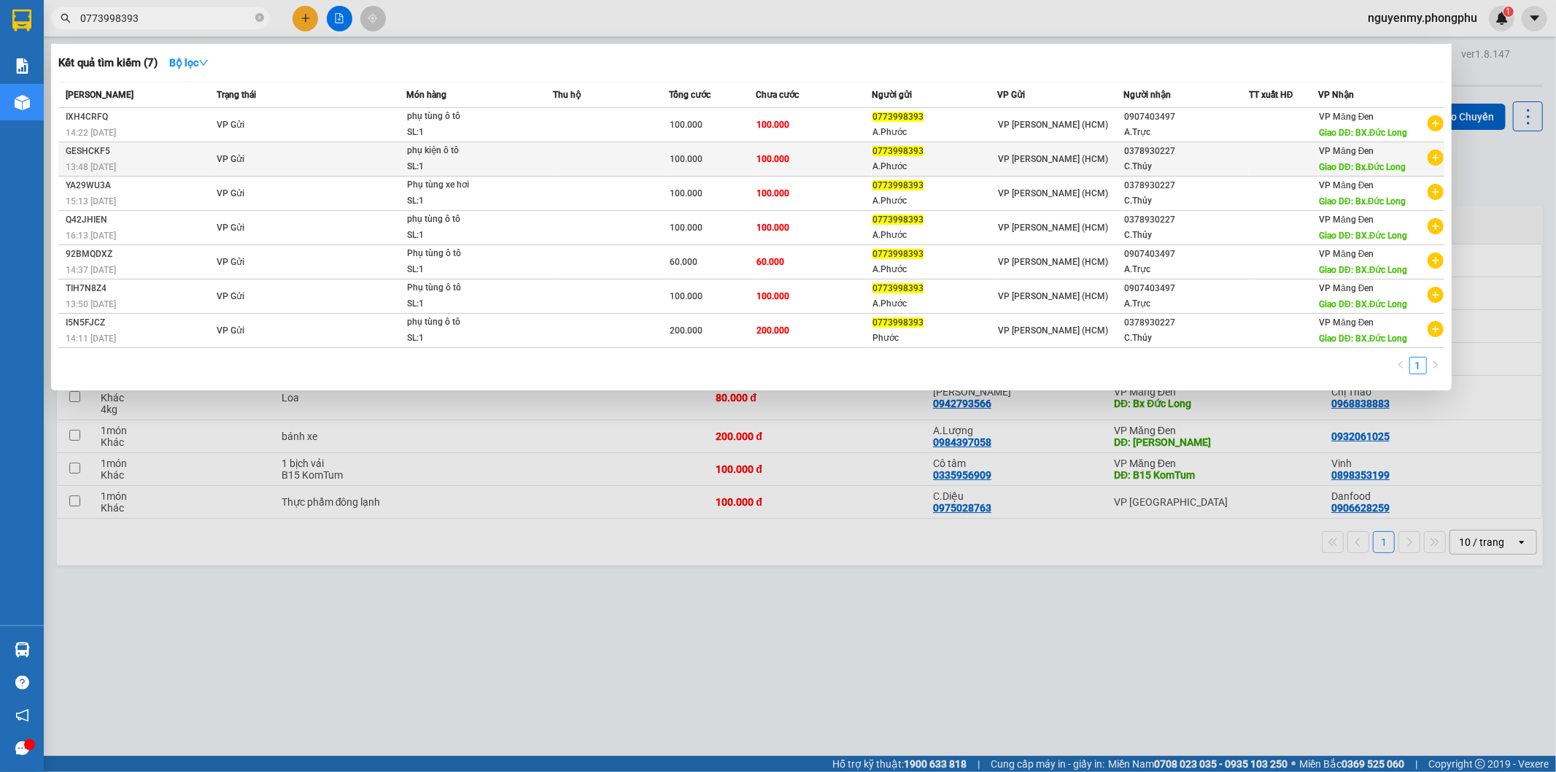
type input "0773998393"
click at [1438, 163] on icon "plus-circle" at bounding box center [1436, 158] width 16 height 16
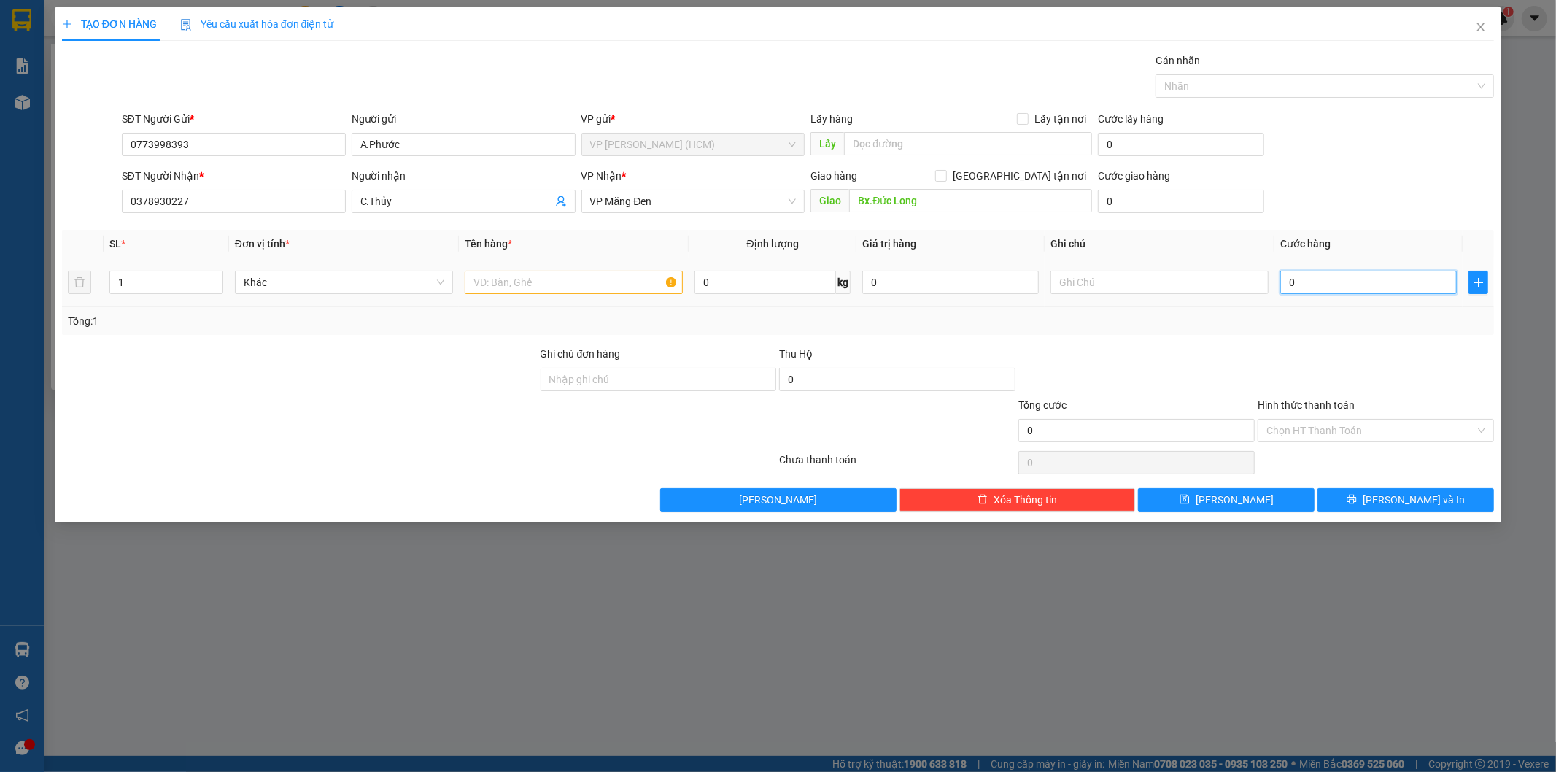
click at [1303, 285] on input "0" at bounding box center [1369, 282] width 177 height 23
type input "1"
type input "12"
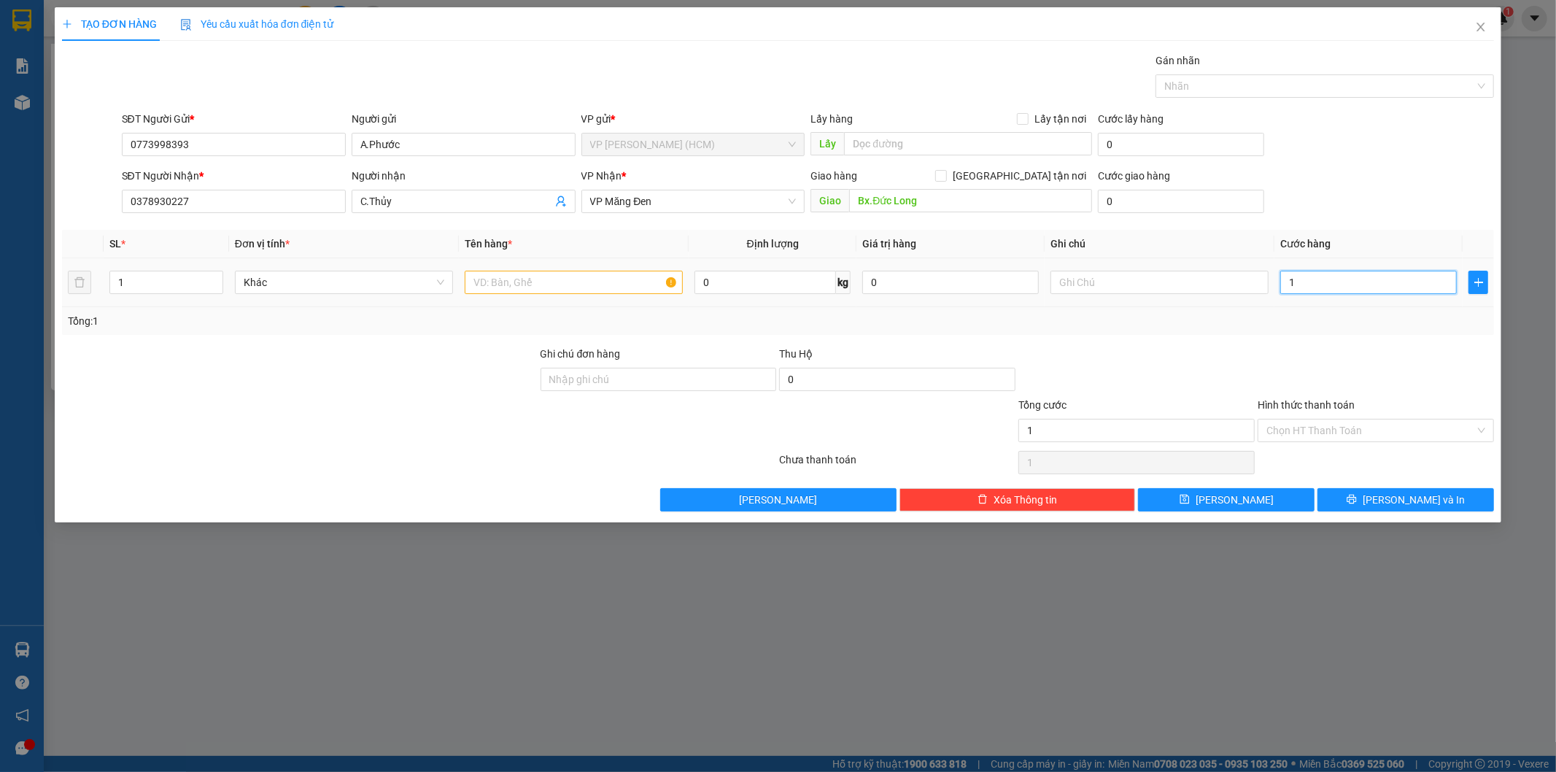
type input "12"
type input "120"
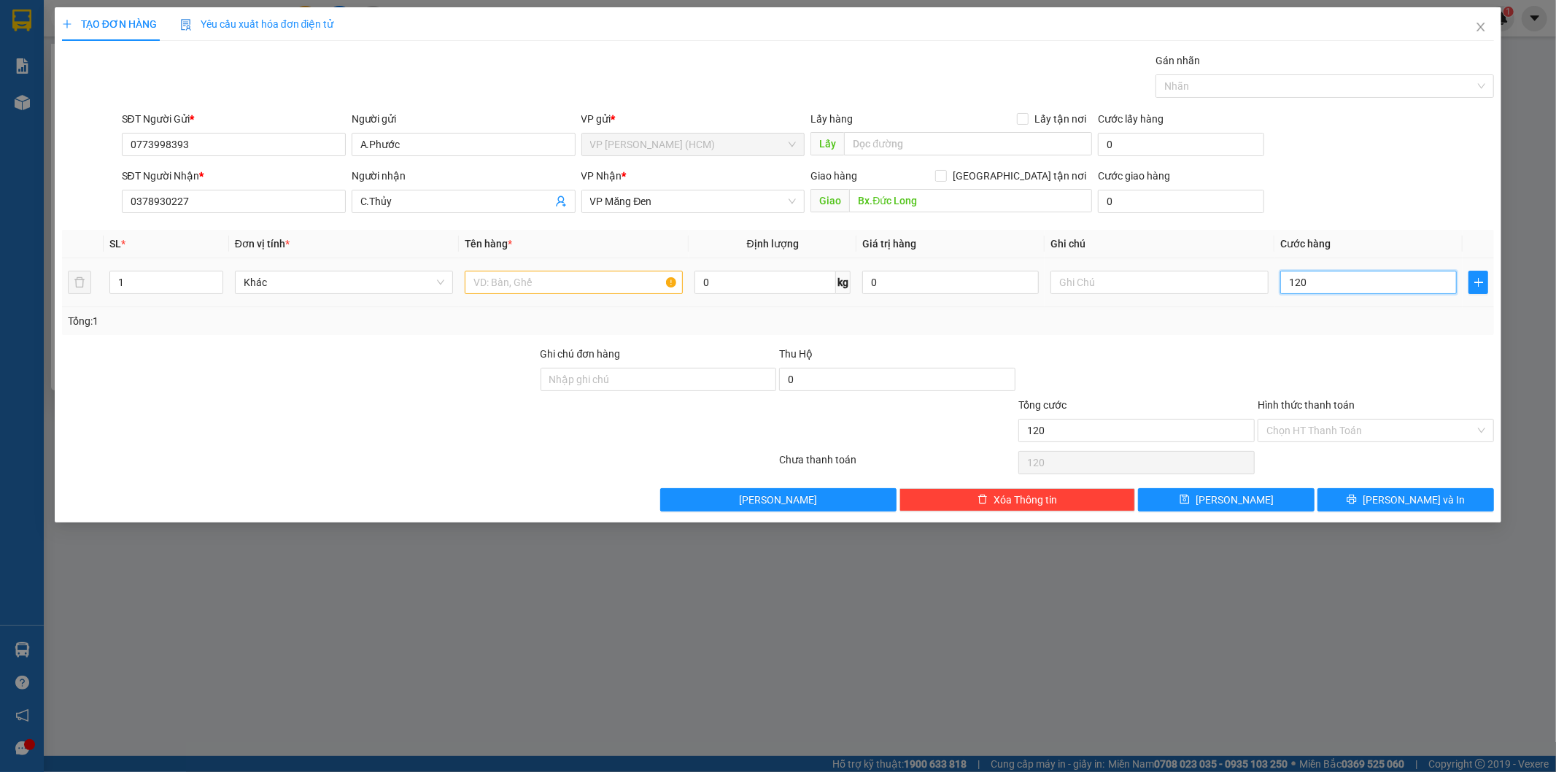
type input "1.200"
type input "12.000"
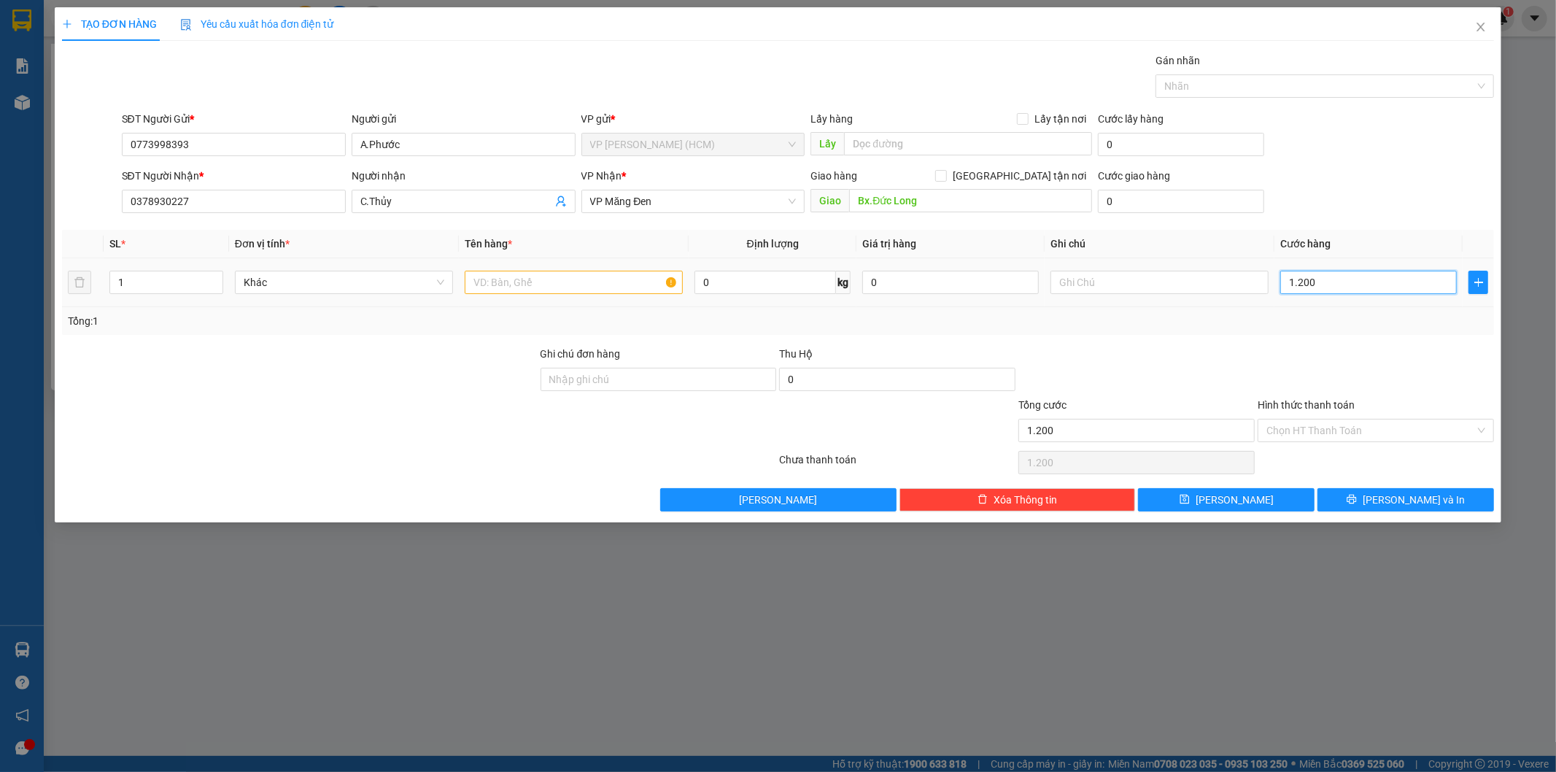
type input "12.000"
type input "120.000"
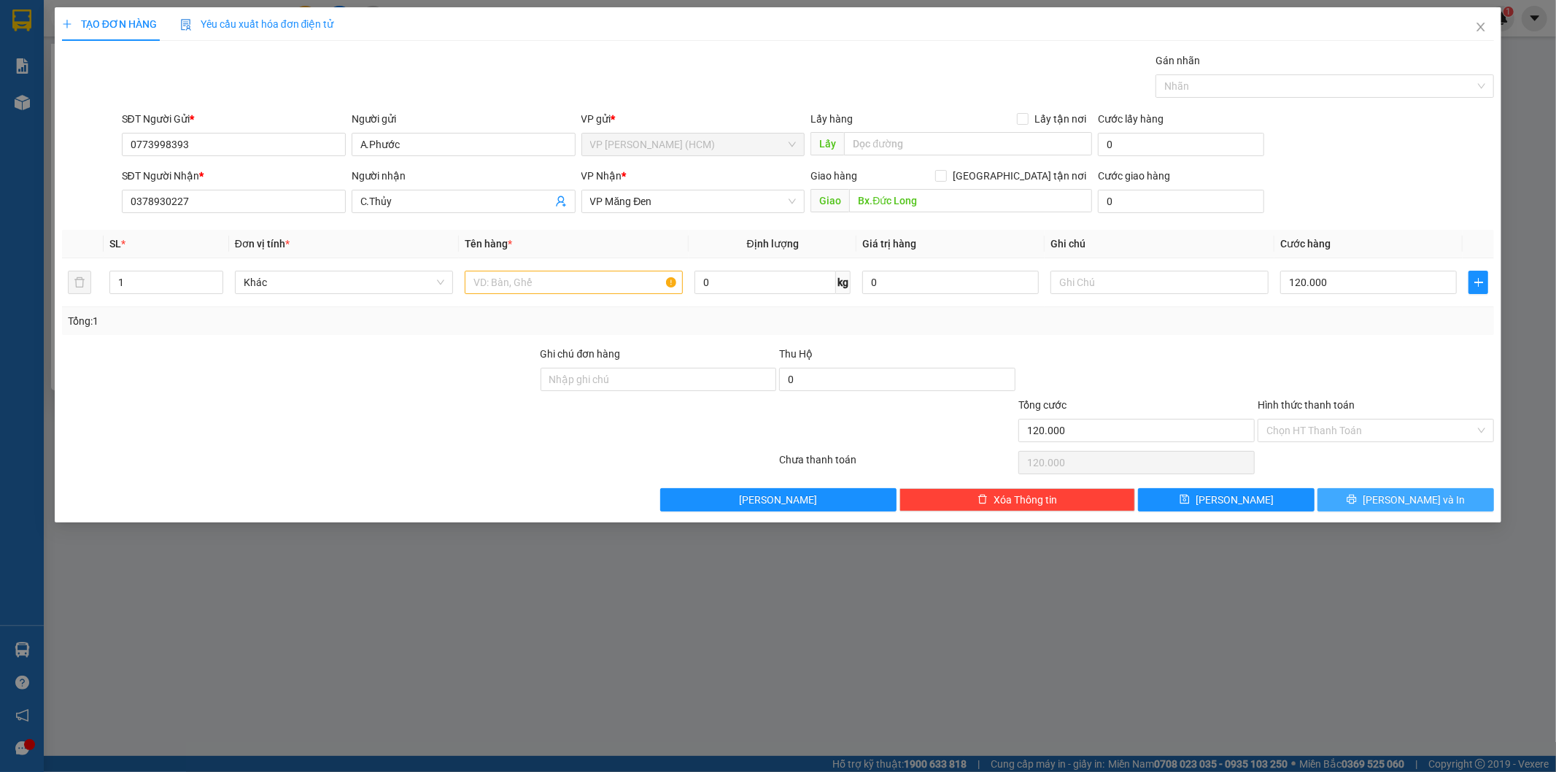
click at [1351, 500] on button "[PERSON_NAME] và In" at bounding box center [1406, 499] width 177 height 23
click at [600, 277] on input "text" at bounding box center [574, 282] width 218 height 23
type input "phụ tùng ô tô"
click at [1348, 496] on button "[PERSON_NAME] và In" at bounding box center [1406, 499] width 177 height 23
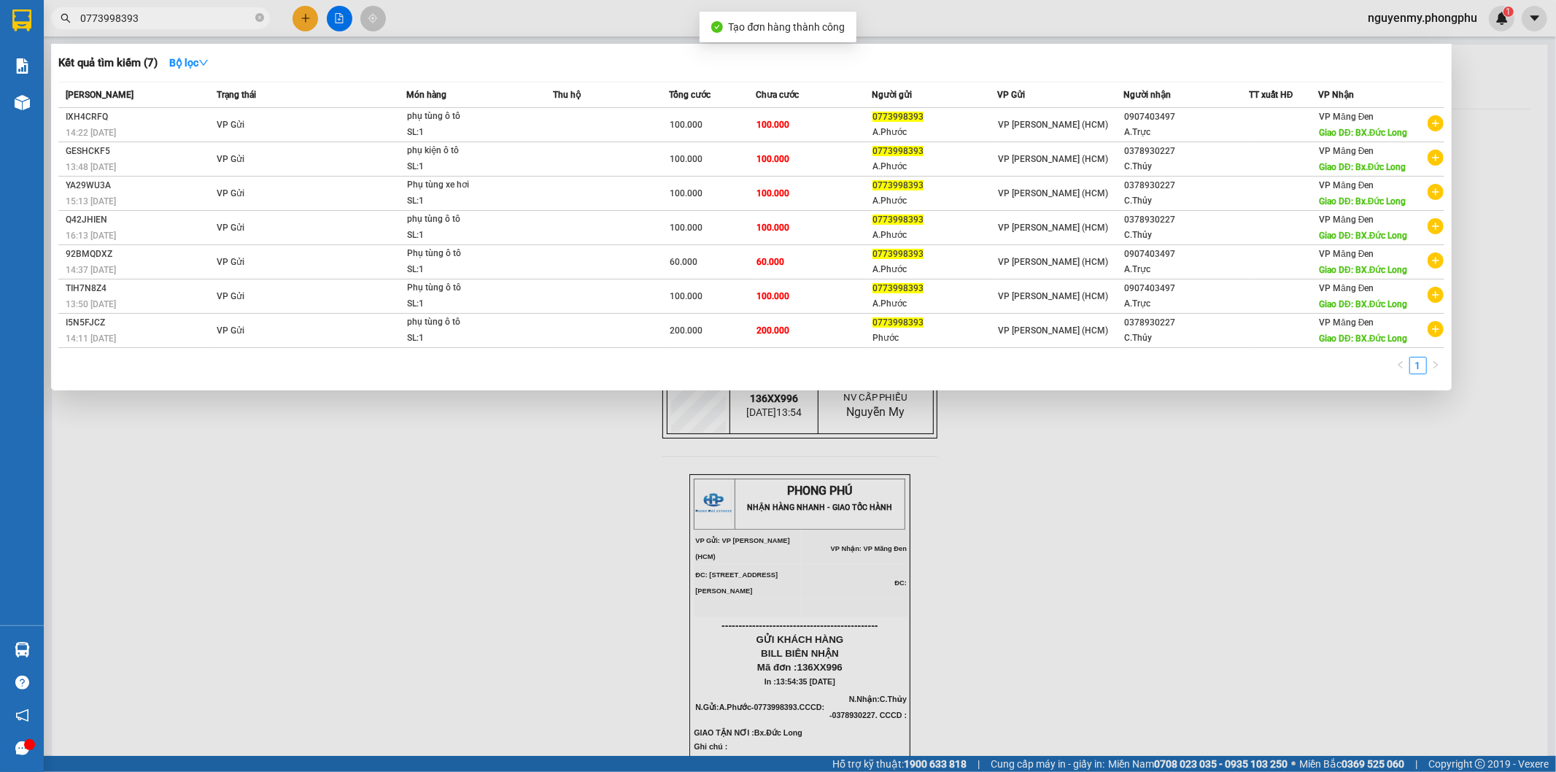
click at [1092, 543] on div at bounding box center [778, 386] width 1556 height 772
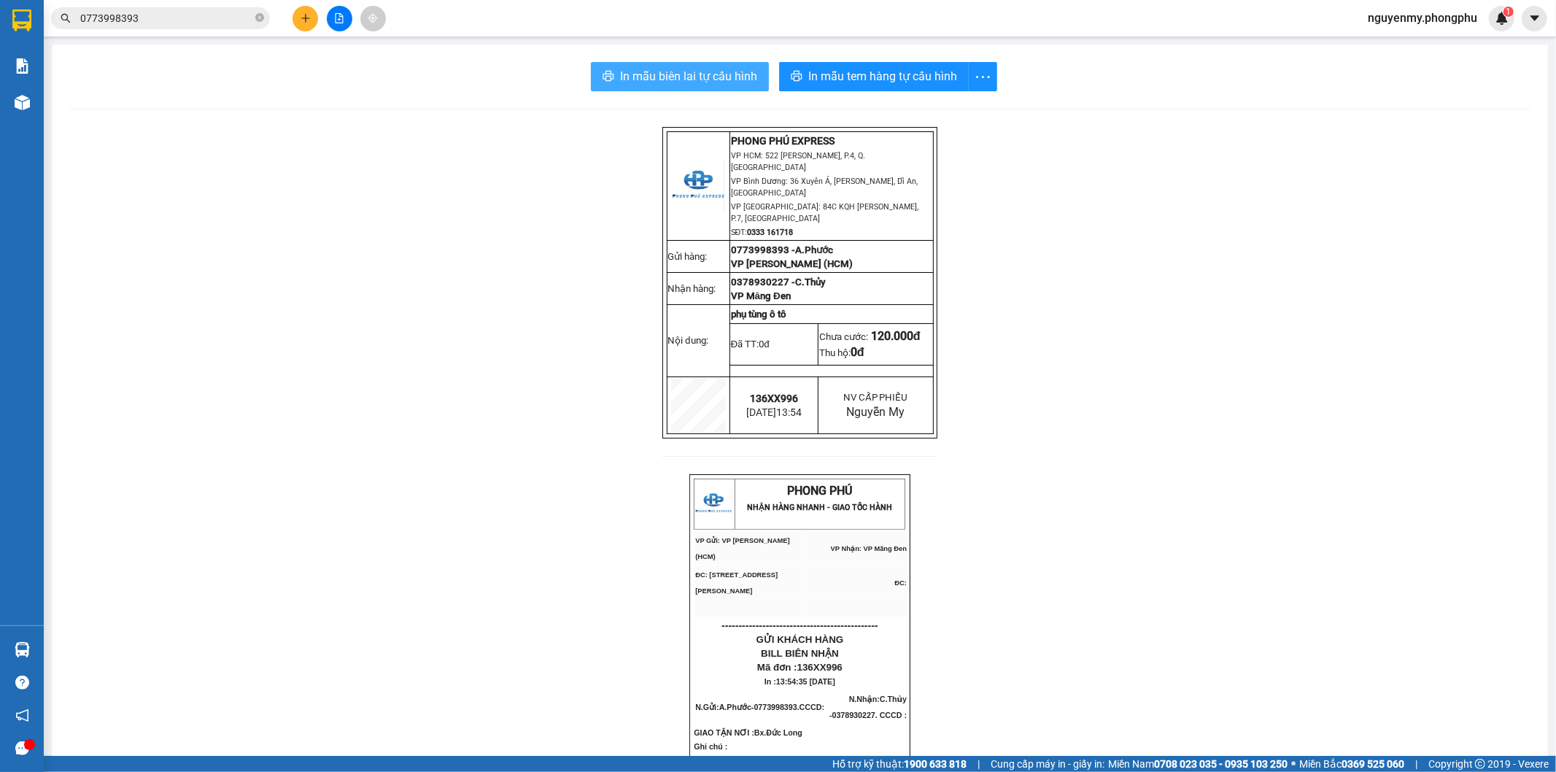
click at [649, 70] on span "In mẫu biên lai tự cấu hình" at bounding box center [688, 76] width 137 height 18
click at [868, 77] on span "In mẫu tem hàng tự cấu hình" at bounding box center [883, 76] width 149 height 18
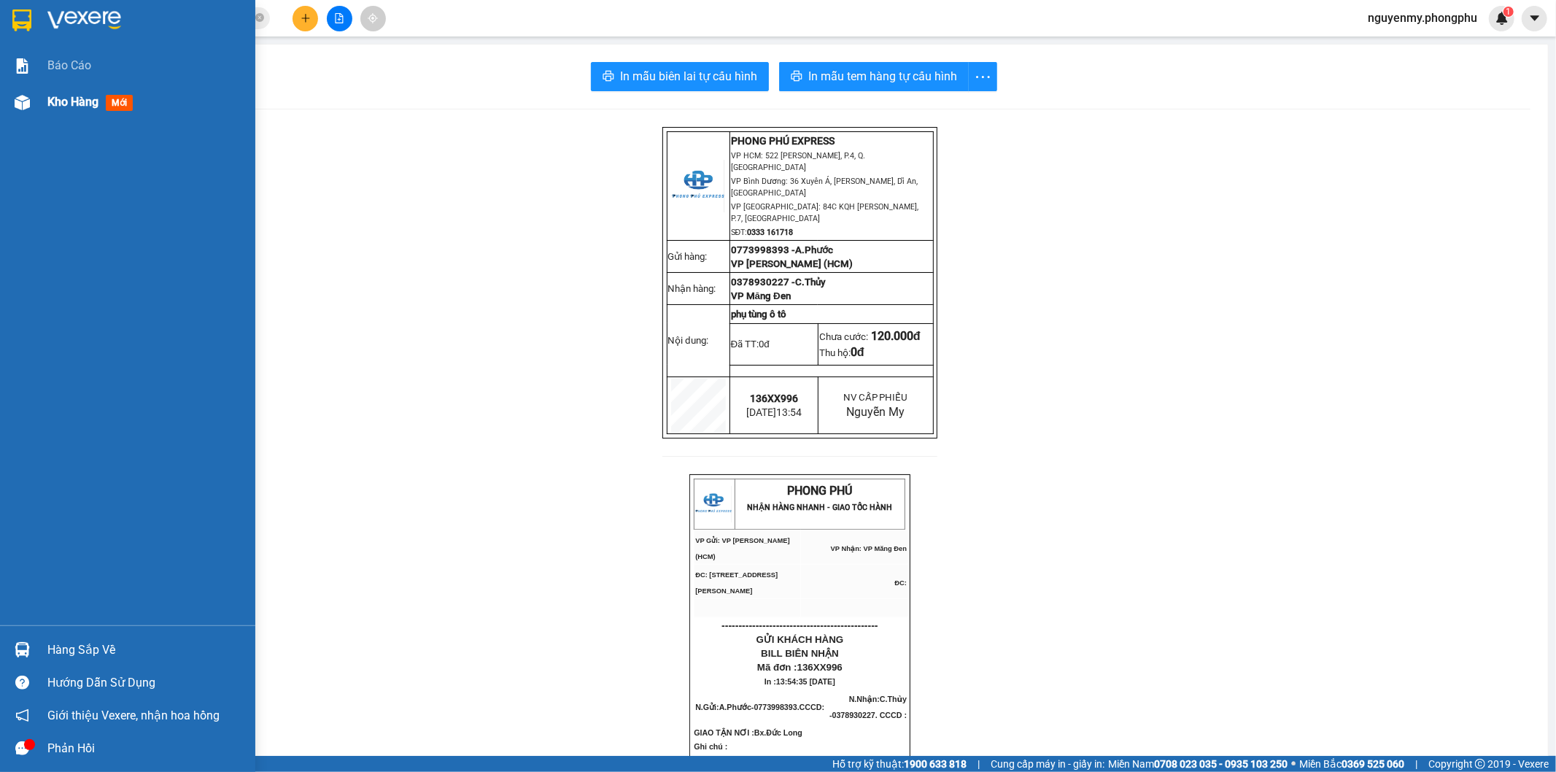
click at [26, 101] on img at bounding box center [22, 102] width 15 height 15
